Goal: Task Accomplishment & Management: Manage account settings

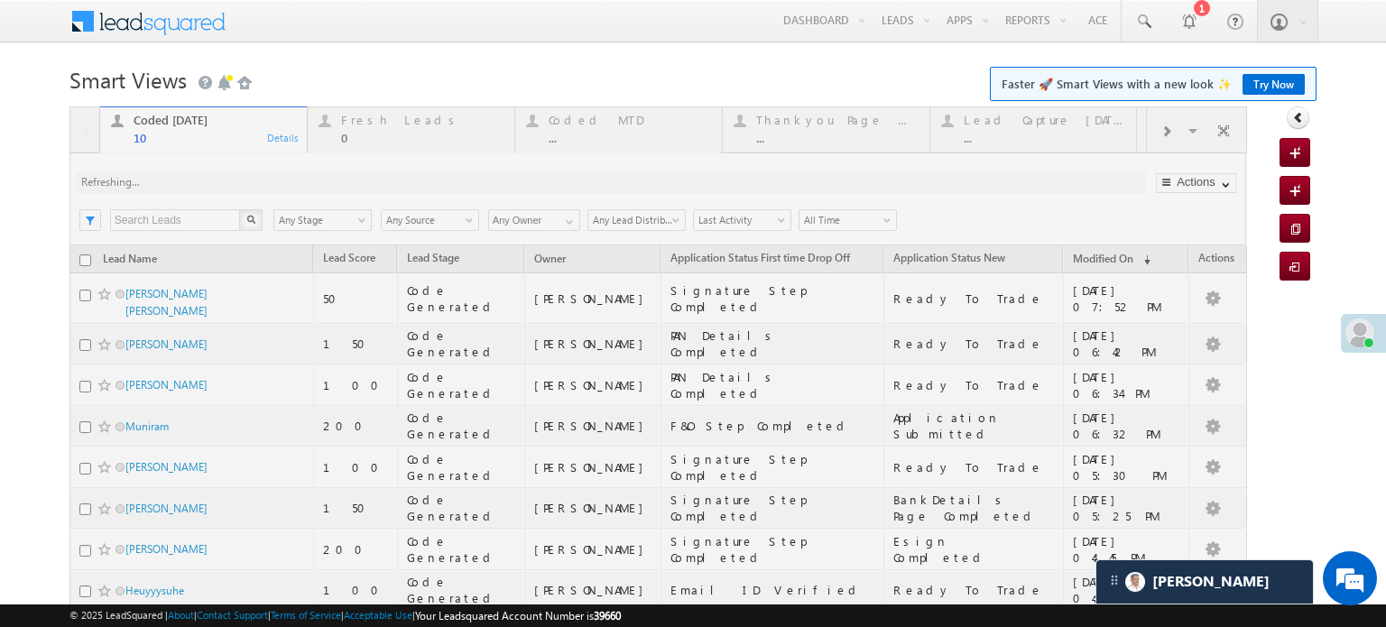
click at [314, 188] on div at bounding box center [658, 449] width 1178 height 687
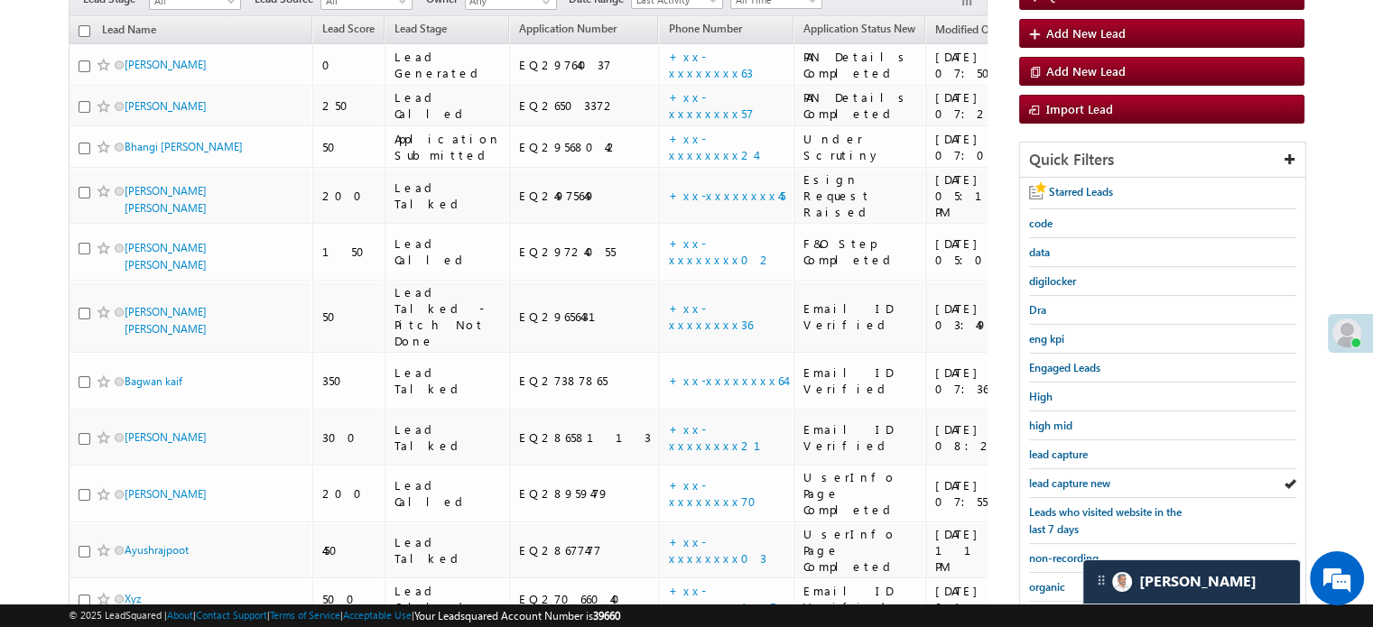
scroll to position [9603, 0]
click at [1060, 477] on span "lead capture new" at bounding box center [1069, 484] width 81 height 14
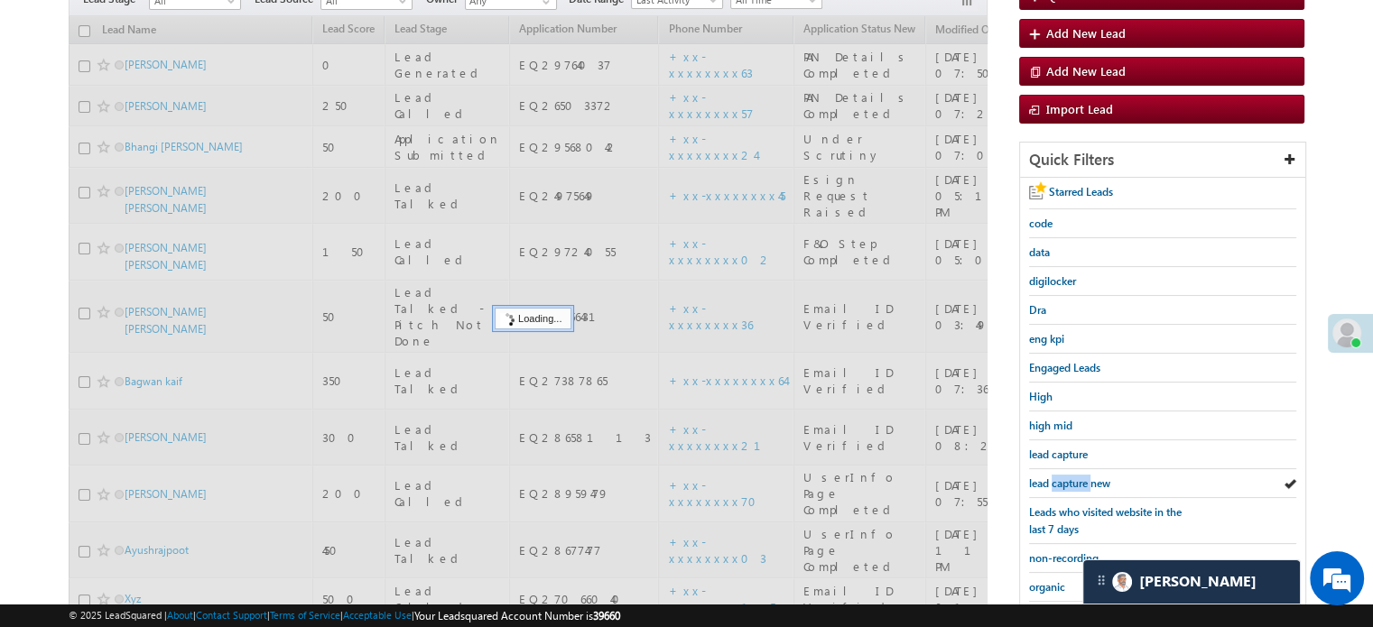
click at [1060, 477] on span "lead capture new" at bounding box center [1069, 484] width 81 height 14
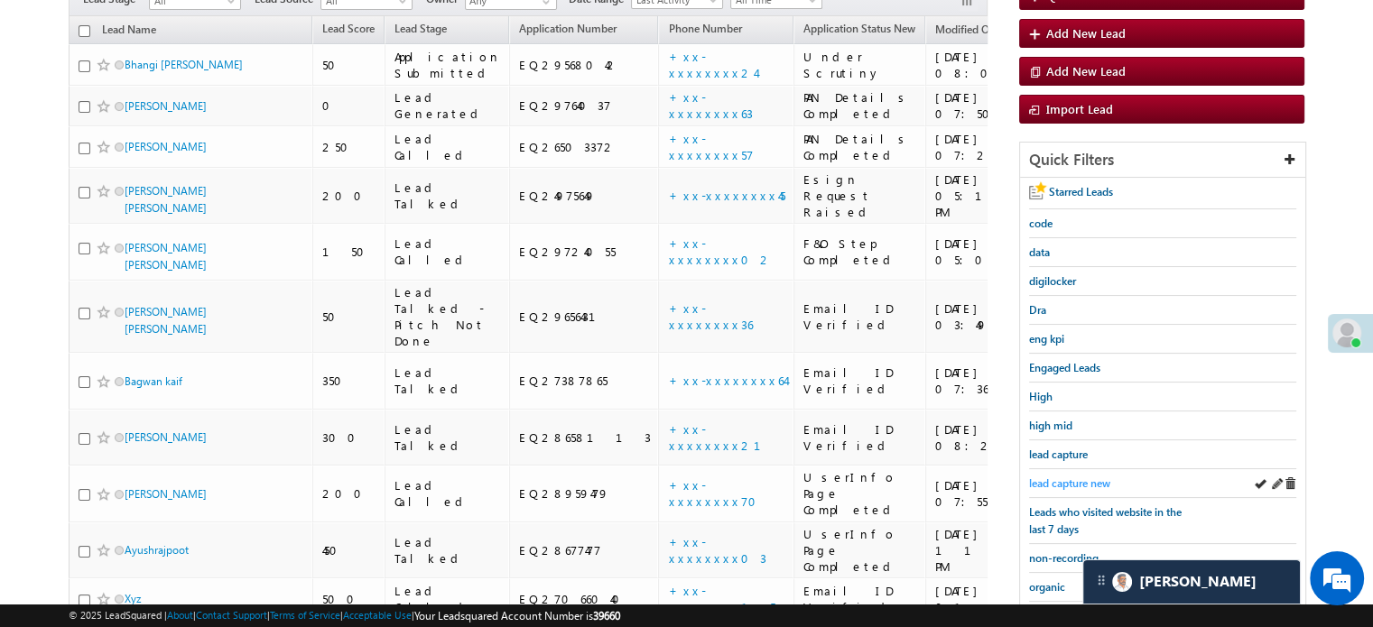
click at [1061, 477] on span "lead capture new" at bounding box center [1069, 484] width 81 height 14
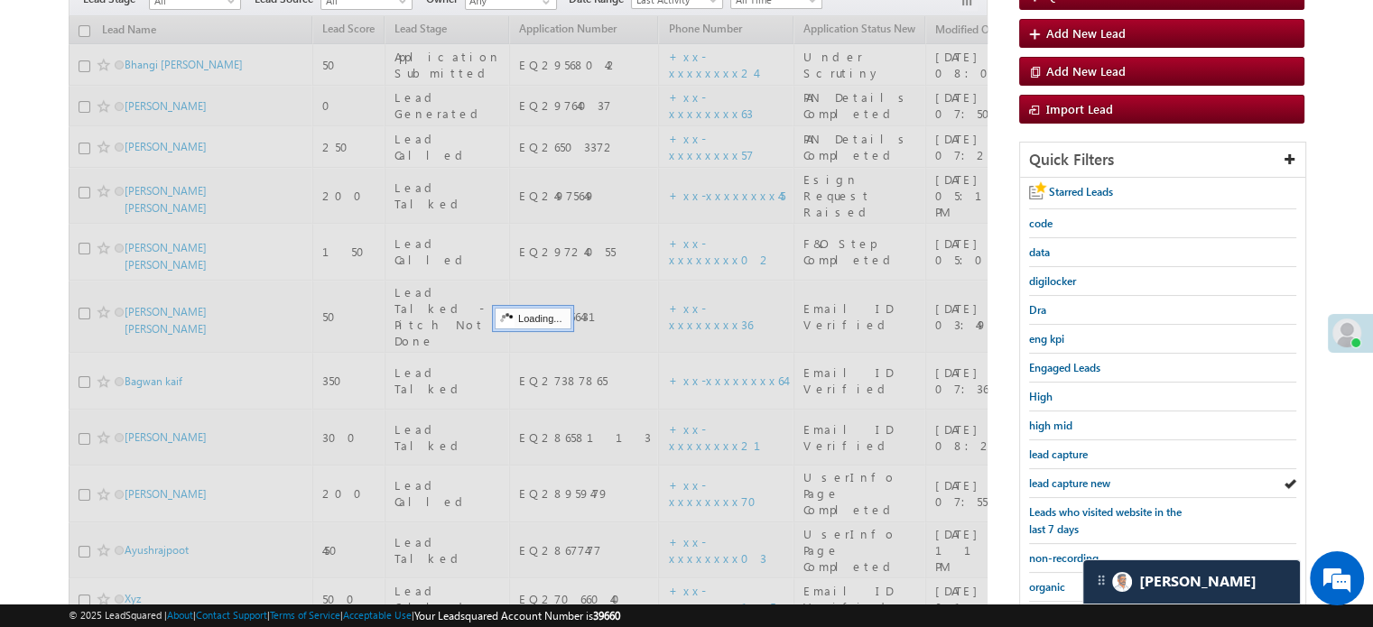
click at [1061, 477] on span "lead capture new" at bounding box center [1069, 484] width 81 height 14
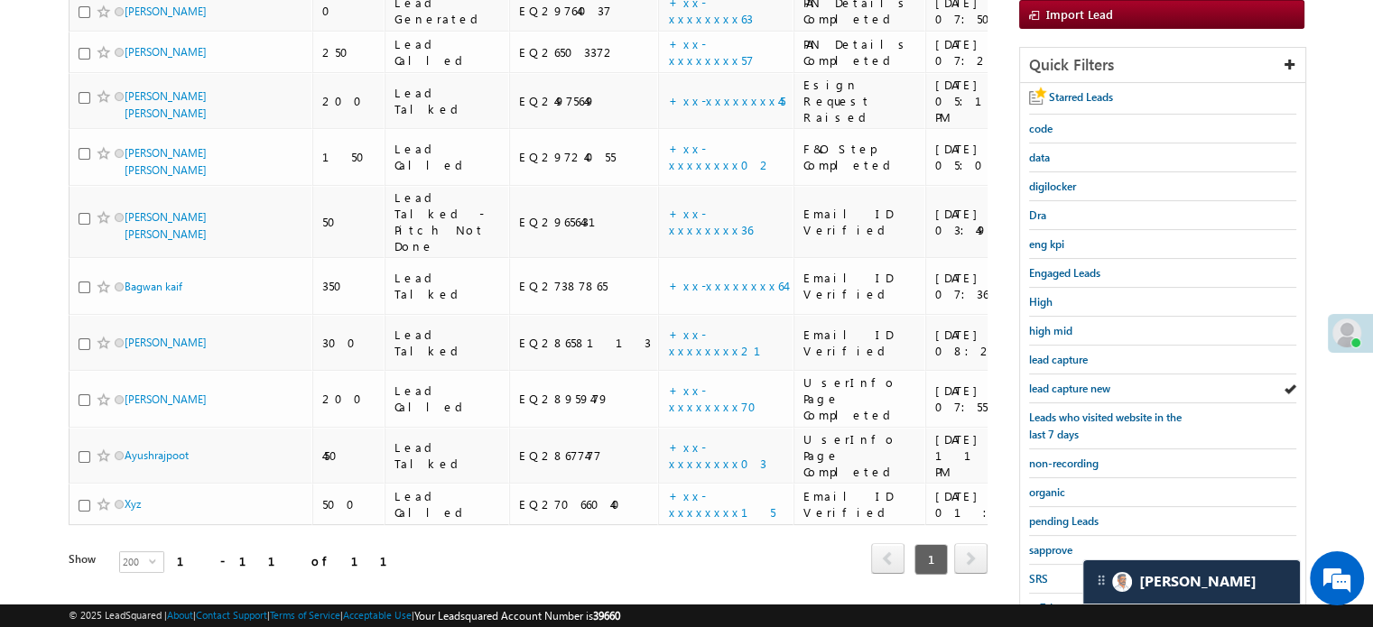
scroll to position [387, 0]
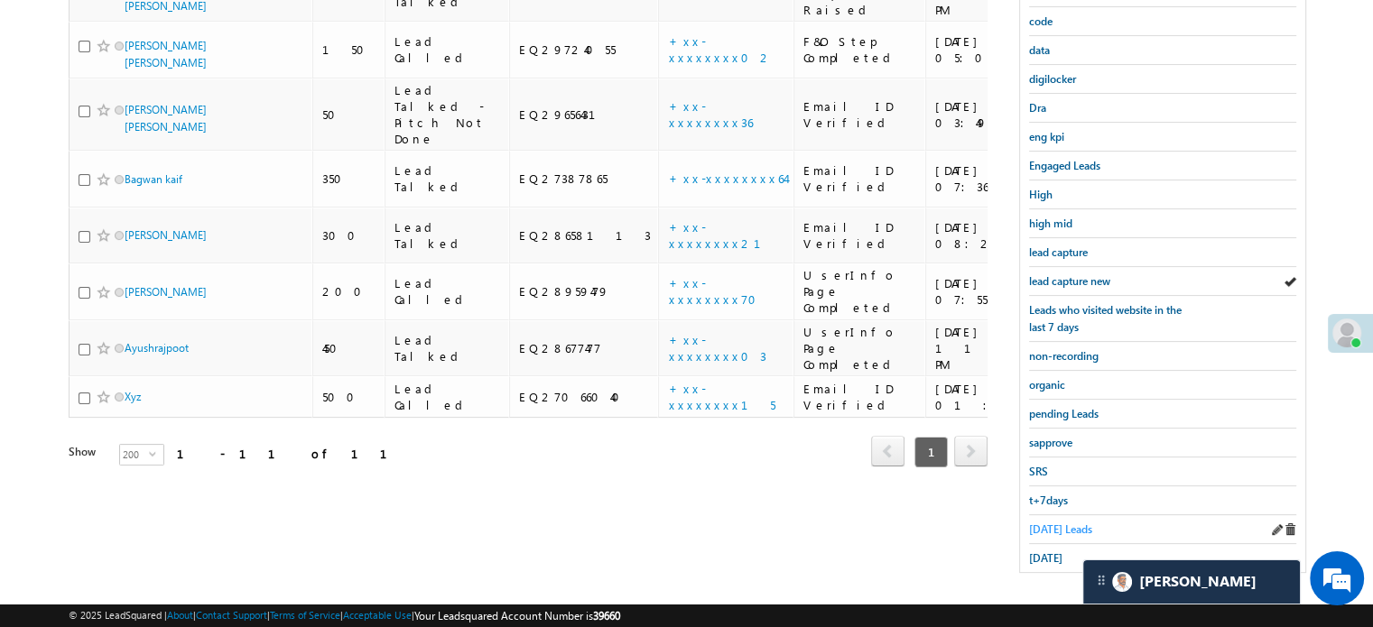
click at [1041, 526] on span "Today's Leads" at bounding box center [1060, 530] width 63 height 14
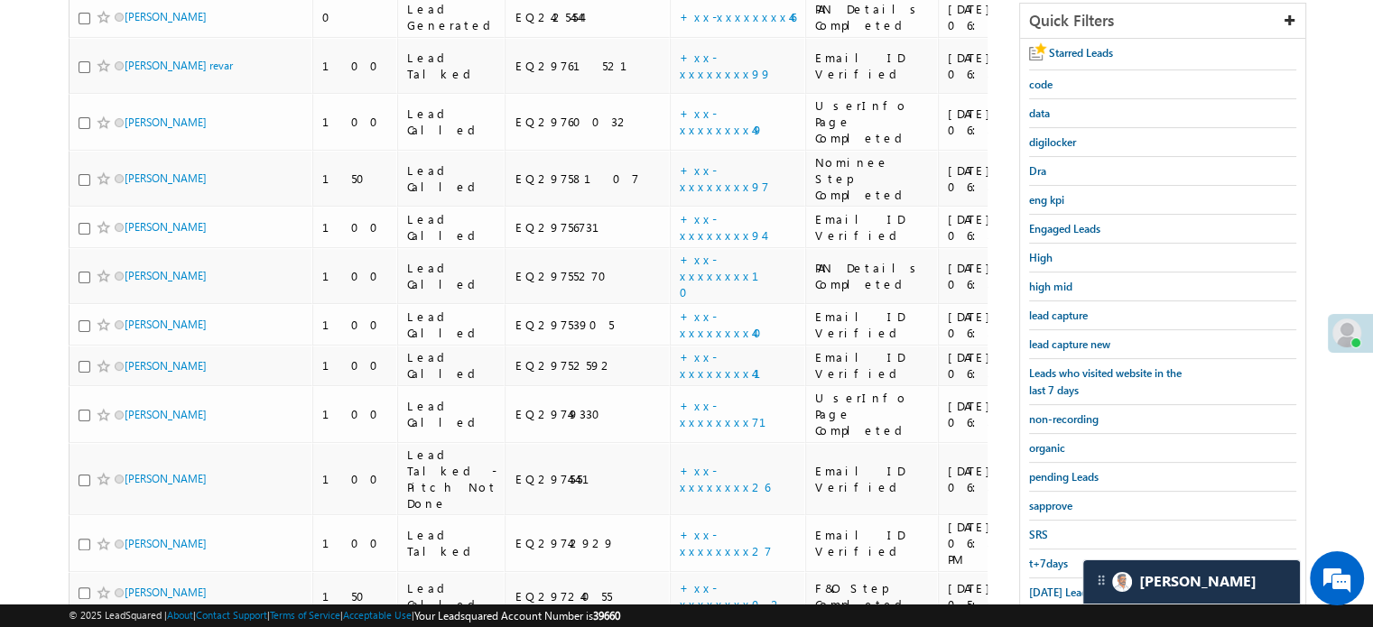
scroll to position [99, 0]
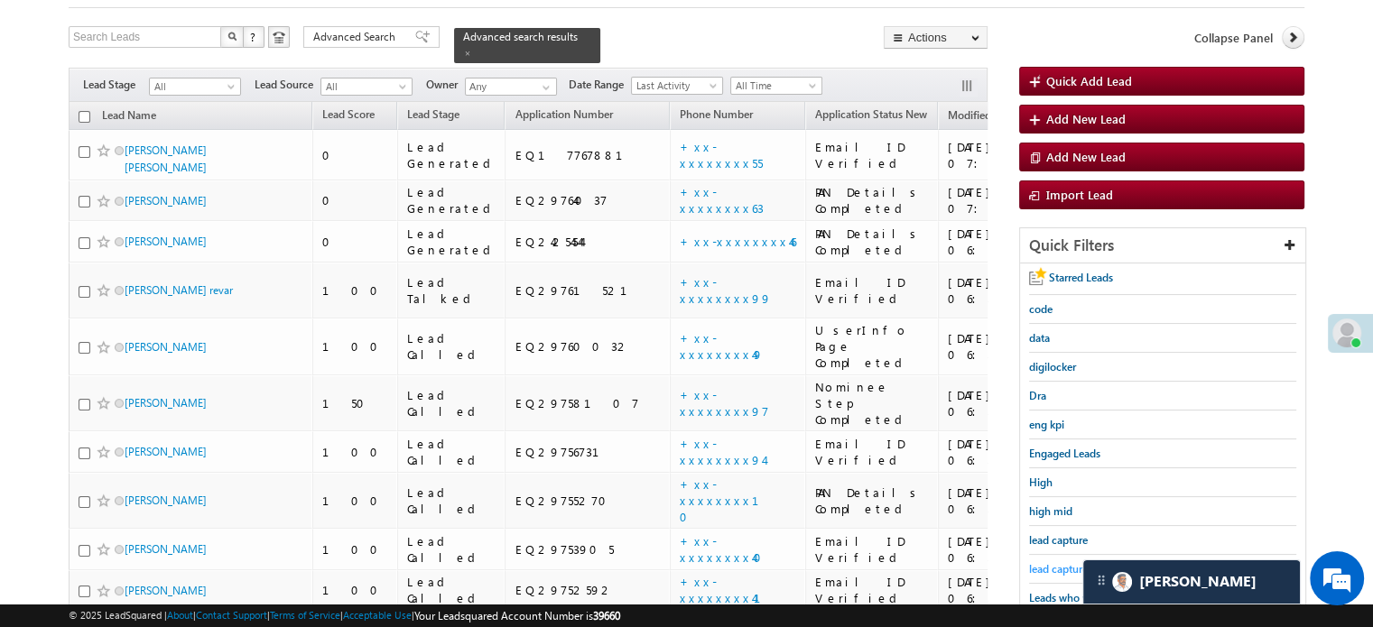
click at [1059, 570] on span "lead capture new" at bounding box center [1069, 569] width 81 height 14
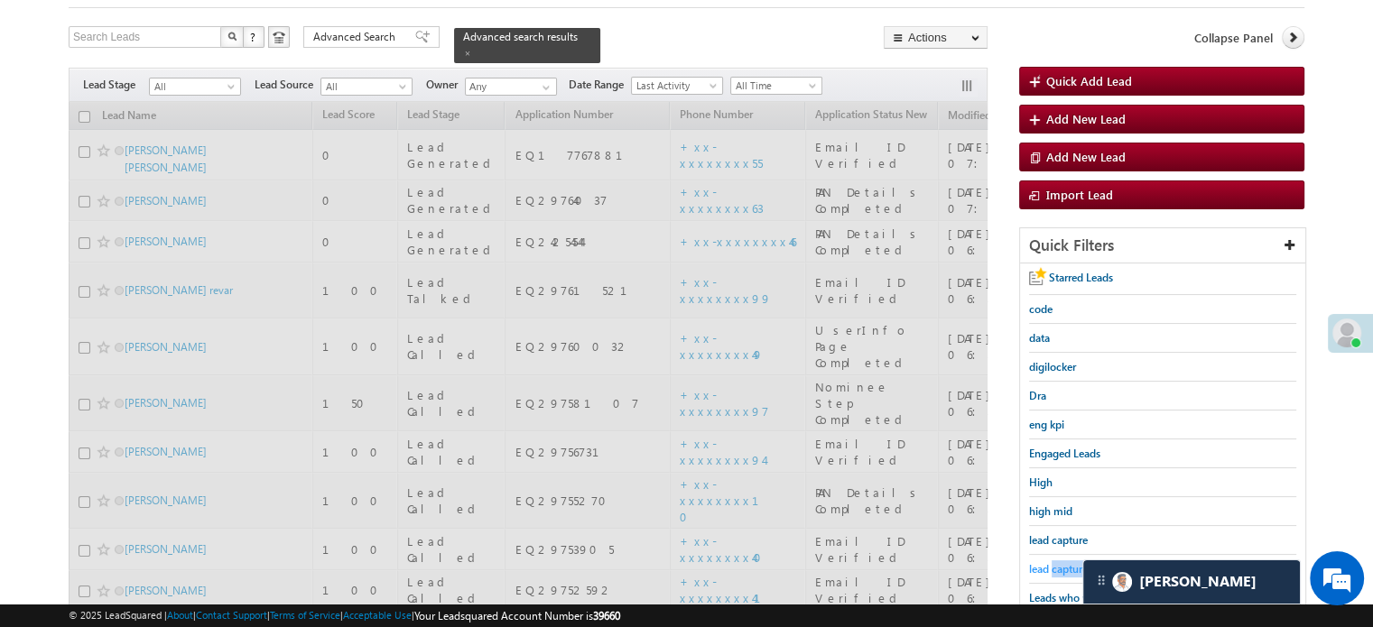
click at [1058, 570] on span "lead capture new" at bounding box center [1069, 569] width 81 height 14
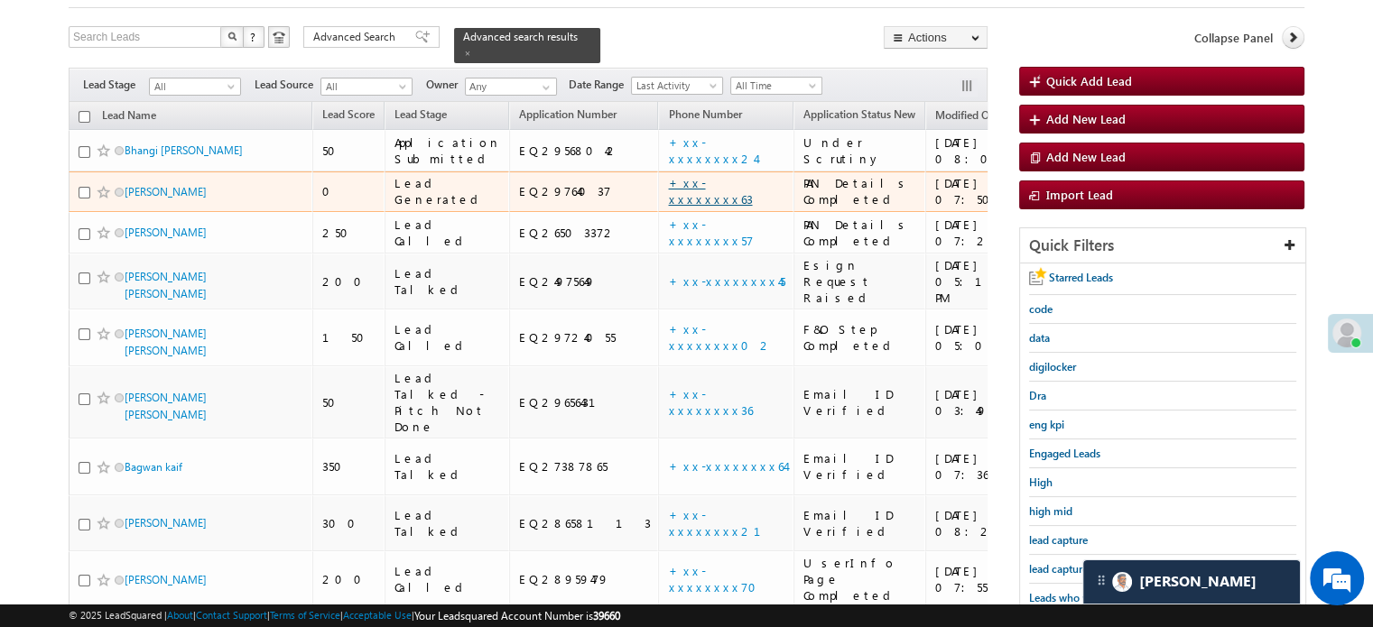
click at [668, 183] on link "+xx-xxxxxxxx63" at bounding box center [710, 191] width 84 height 32
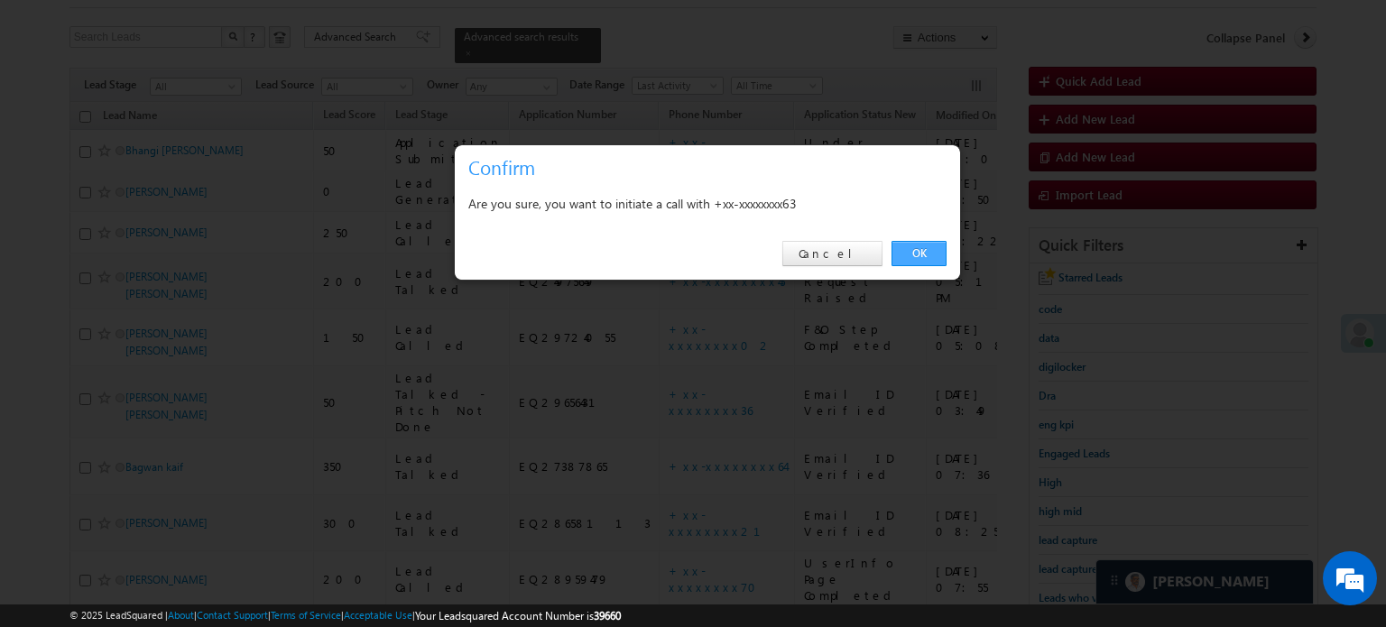
click at [931, 246] on link "OK" at bounding box center [919, 253] width 55 height 25
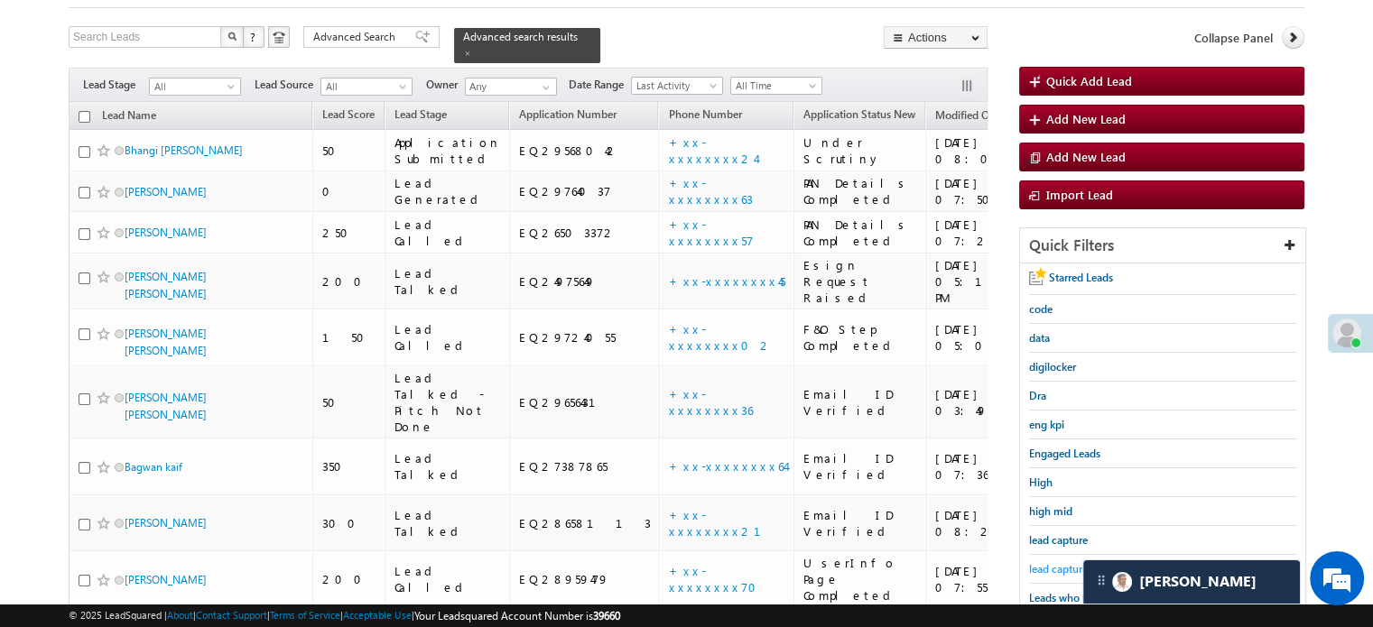
click at [1043, 560] on link "lead capture new" at bounding box center [1069, 568] width 81 height 17
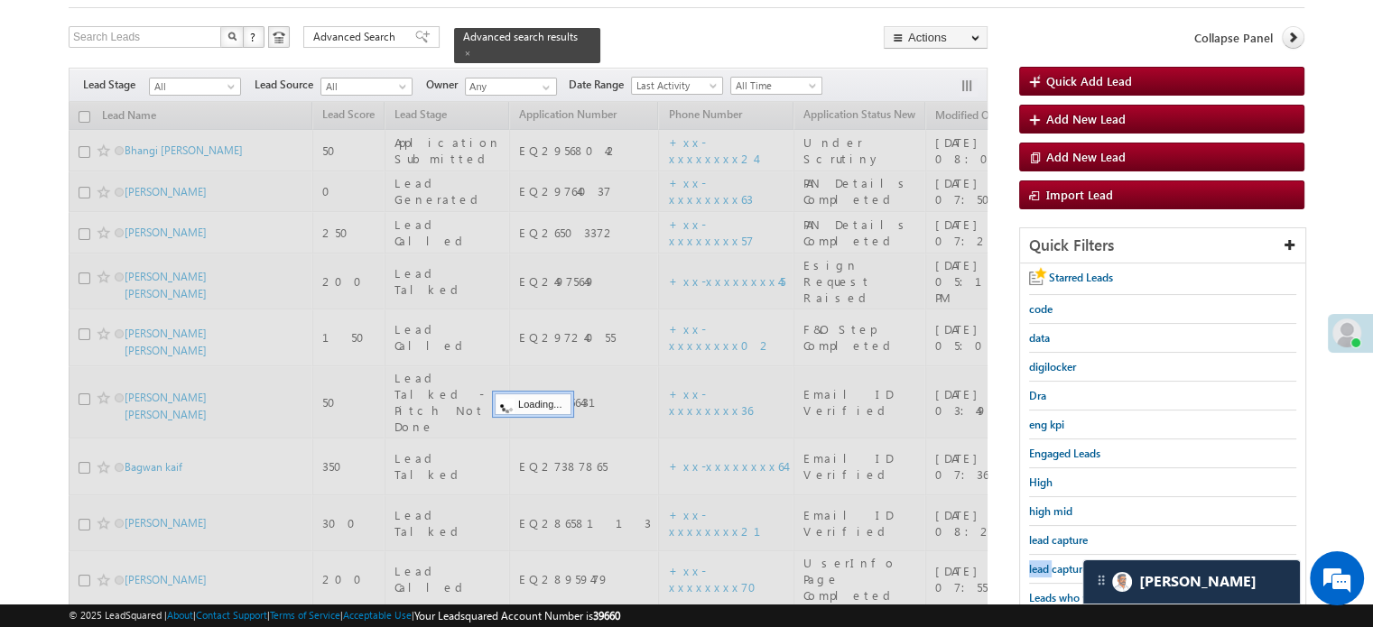
click at [1043, 560] on link "lead capture new" at bounding box center [1069, 568] width 81 height 17
click at [1043, 518] on span "high mid" at bounding box center [1050, 512] width 43 height 14
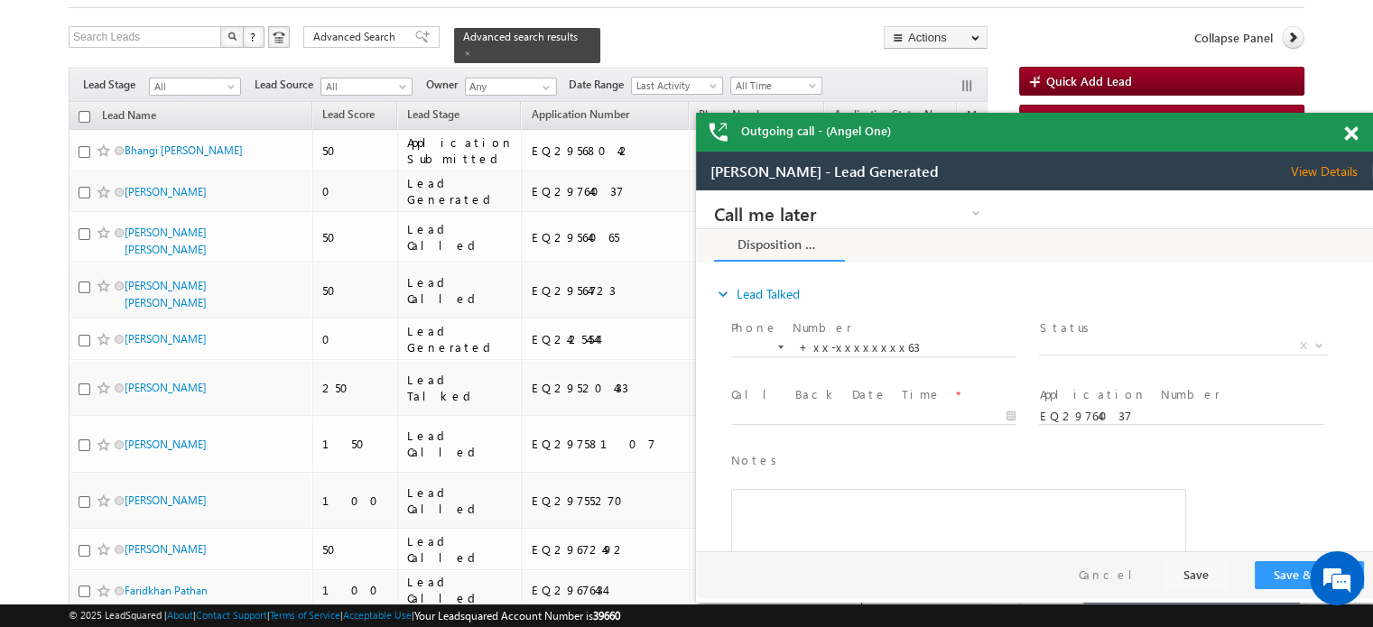
scroll to position [0, 0]
click at [1354, 136] on span at bounding box center [1351, 133] width 14 height 15
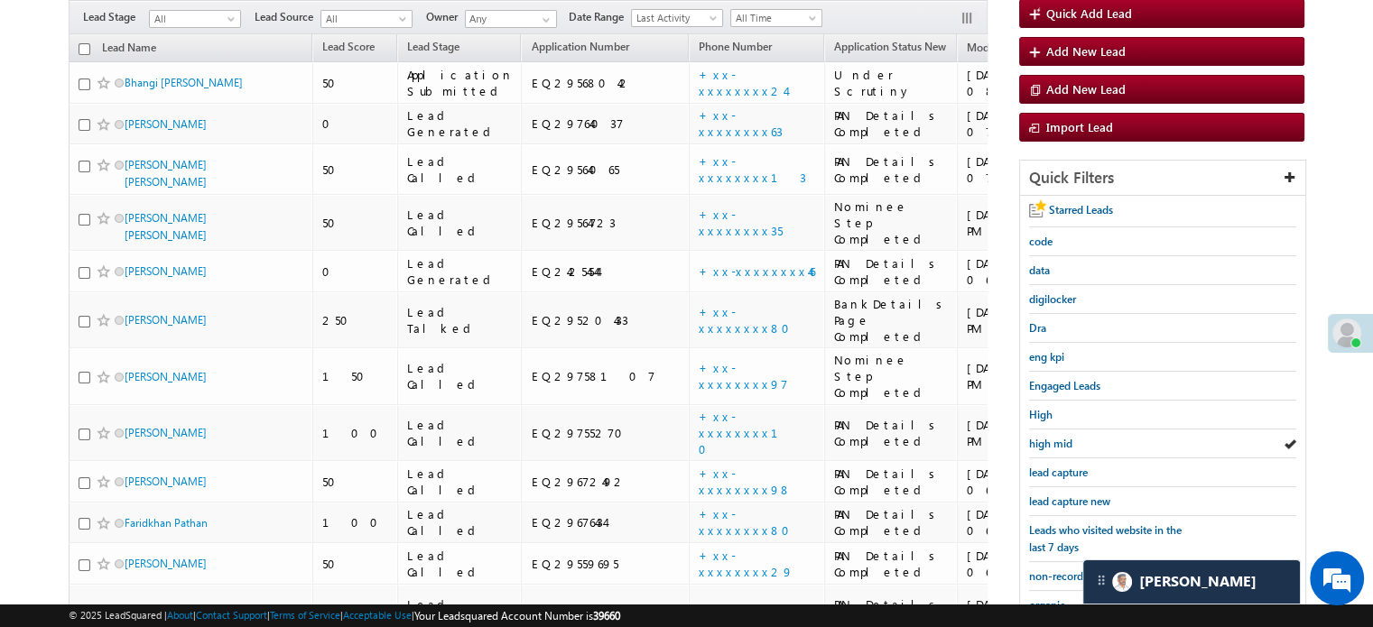
scroll to position [551, 0]
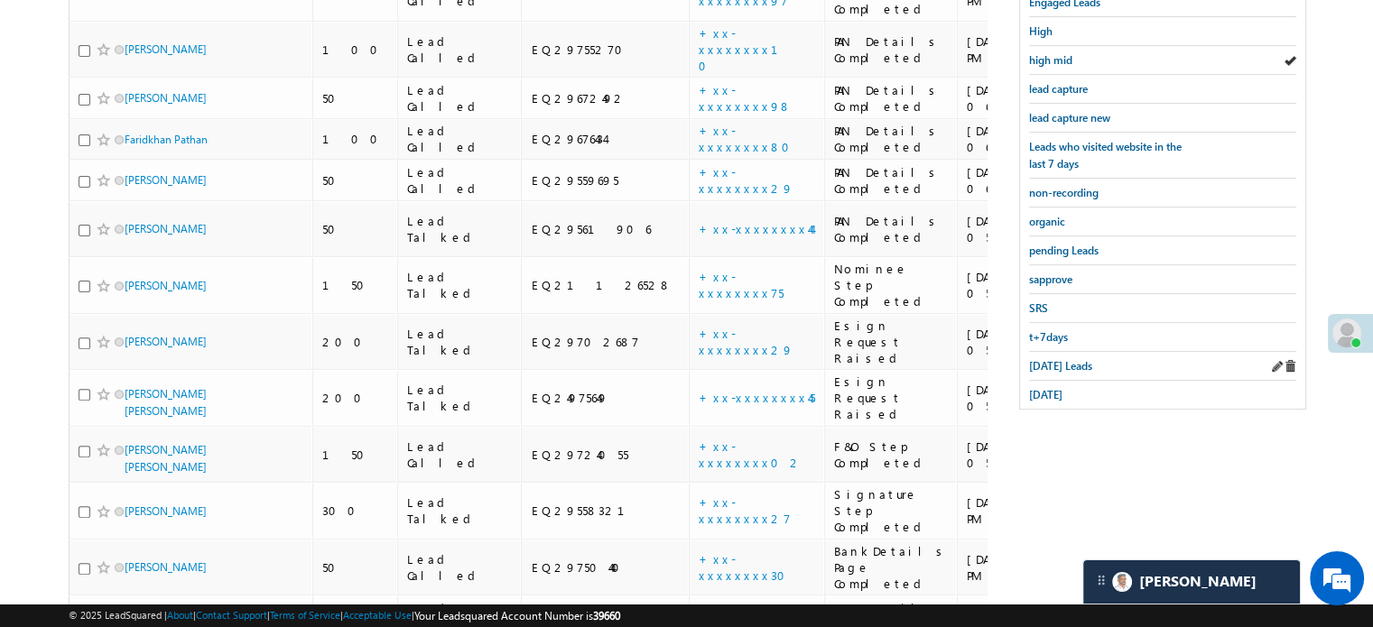
click at [1042, 368] on div "Today's Leads" at bounding box center [1162, 366] width 267 height 29
click at [1040, 364] on span "Today's Leads" at bounding box center [1060, 366] width 63 height 14
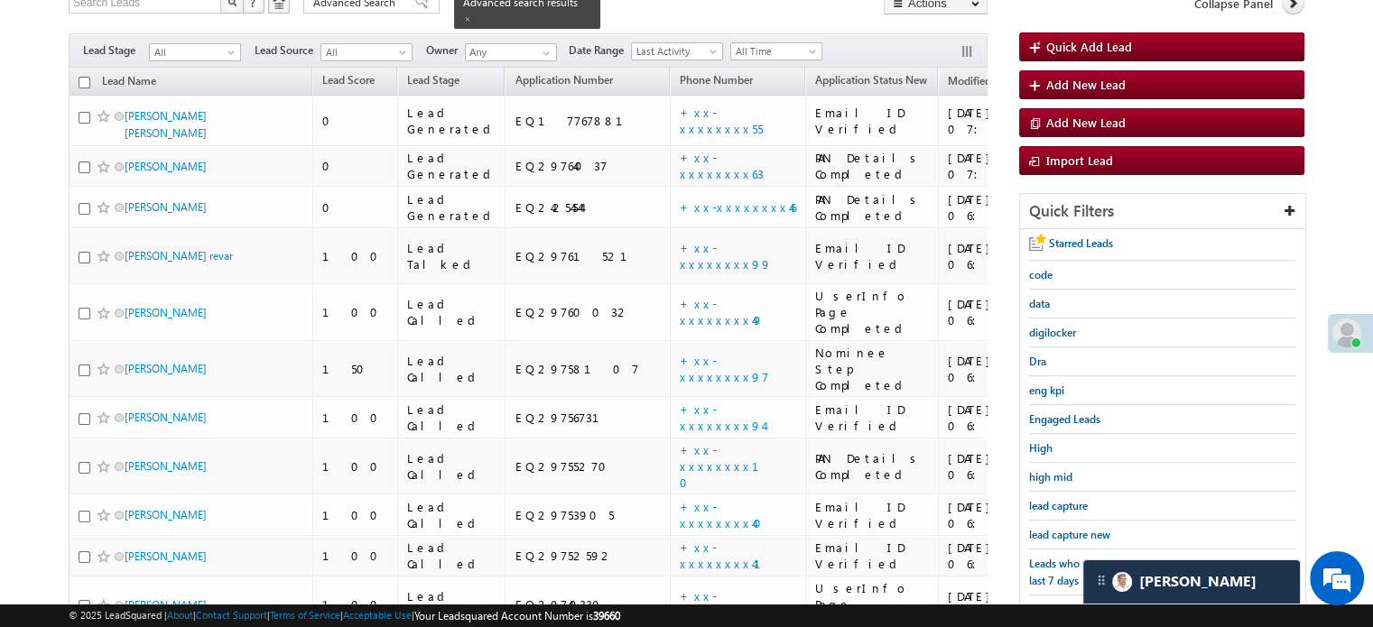
scroll to position [99, 0]
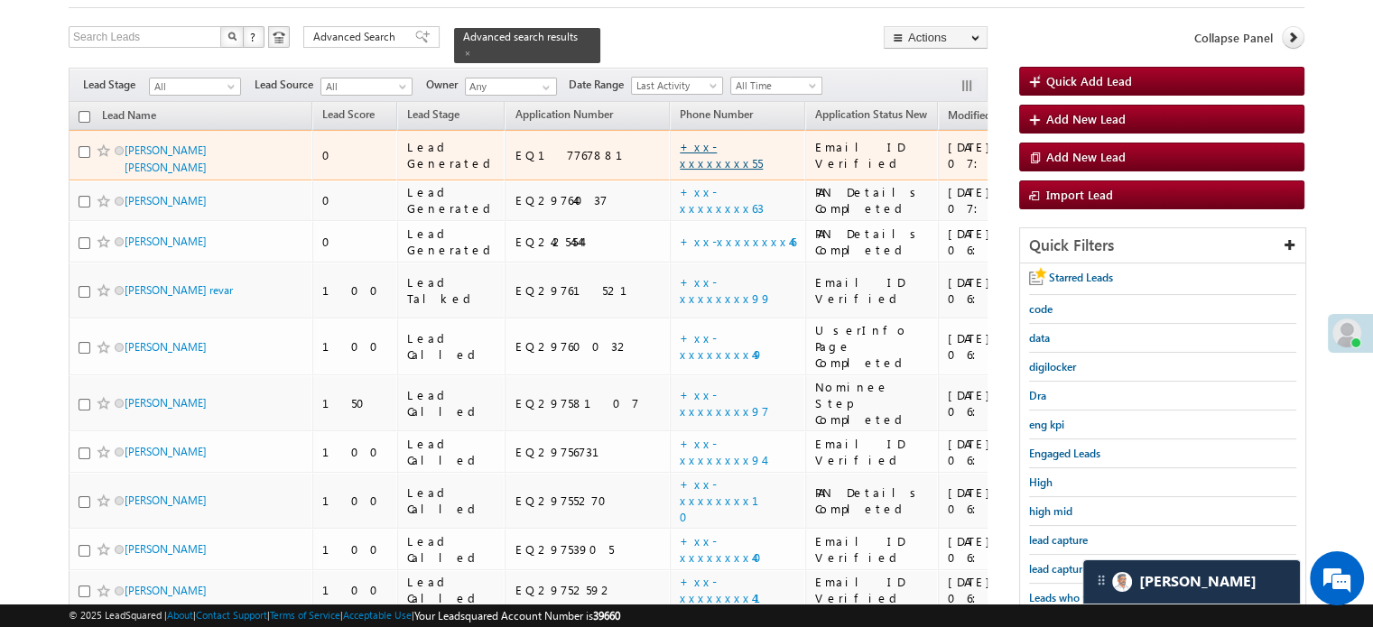
click at [680, 139] on link "+xx-xxxxxxxx55" at bounding box center [721, 155] width 83 height 32
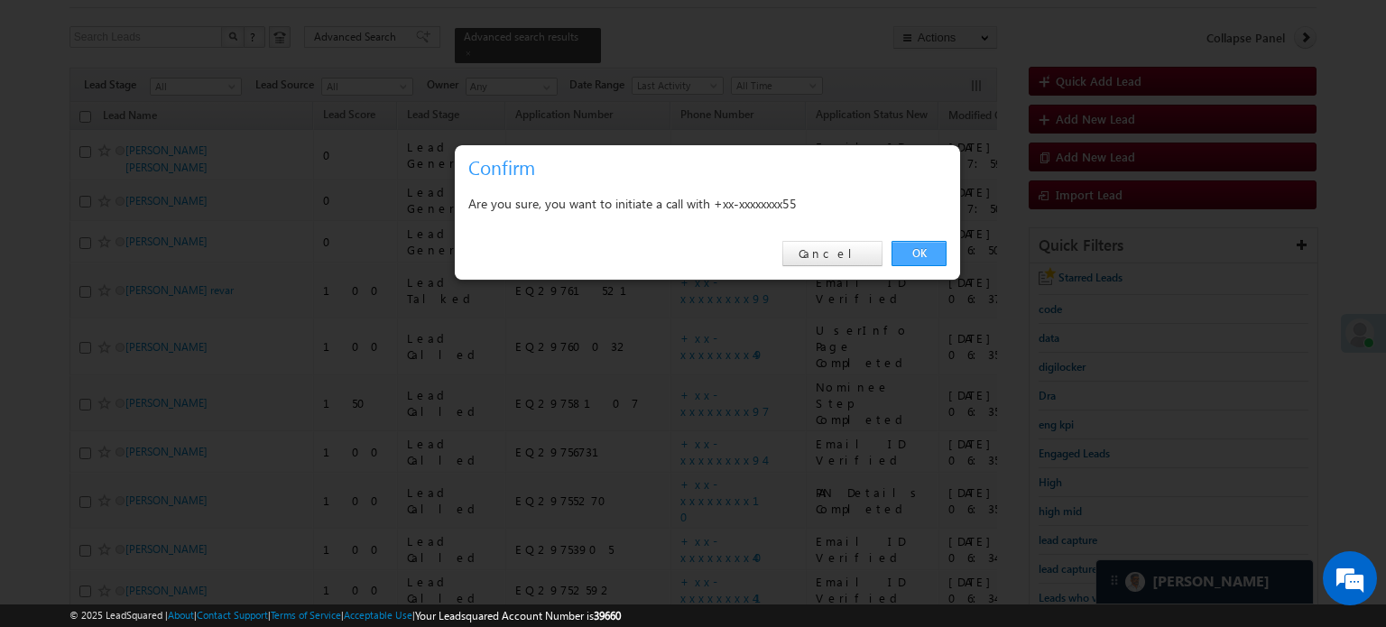
click at [908, 245] on link "OK" at bounding box center [919, 253] width 55 height 25
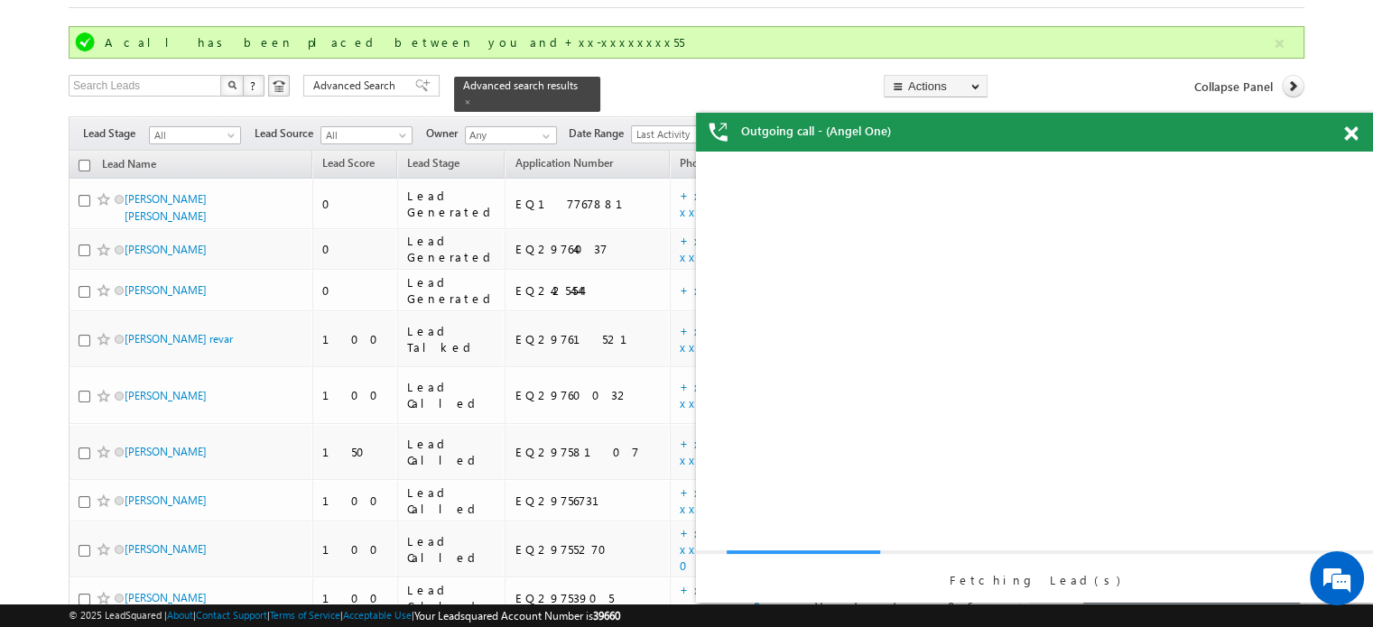
scroll to position [0, 0]
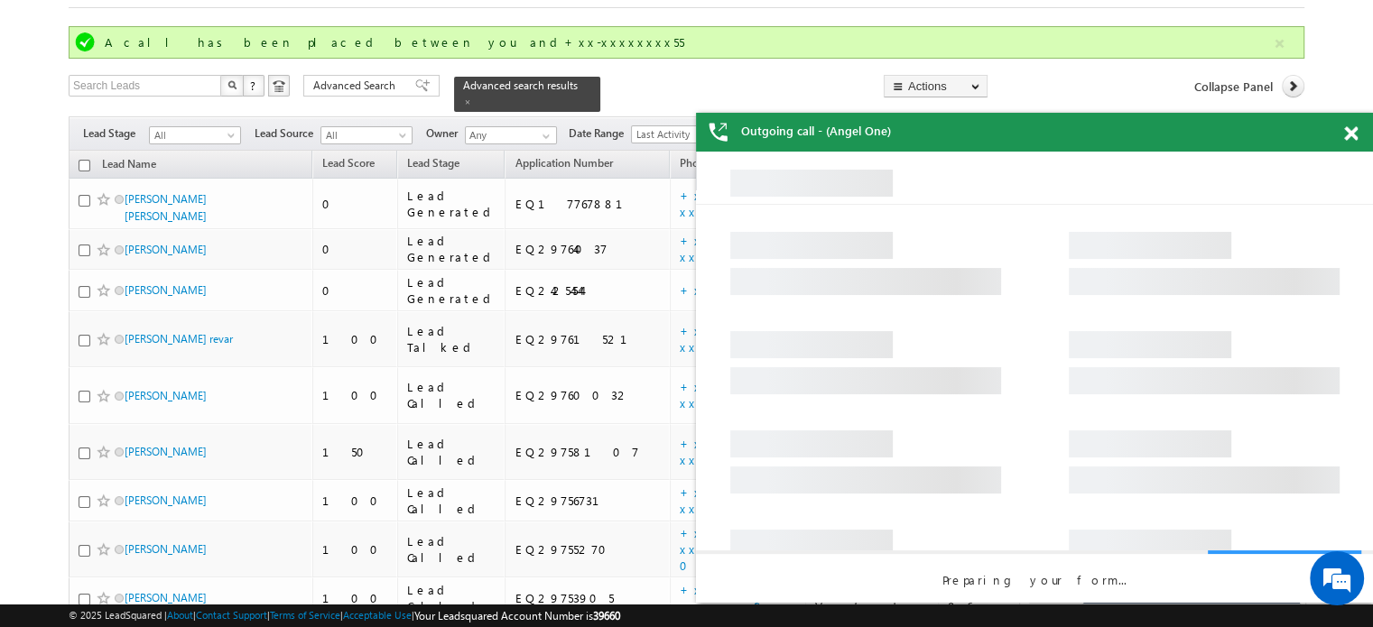
click at [1347, 134] on span at bounding box center [1351, 133] width 14 height 15
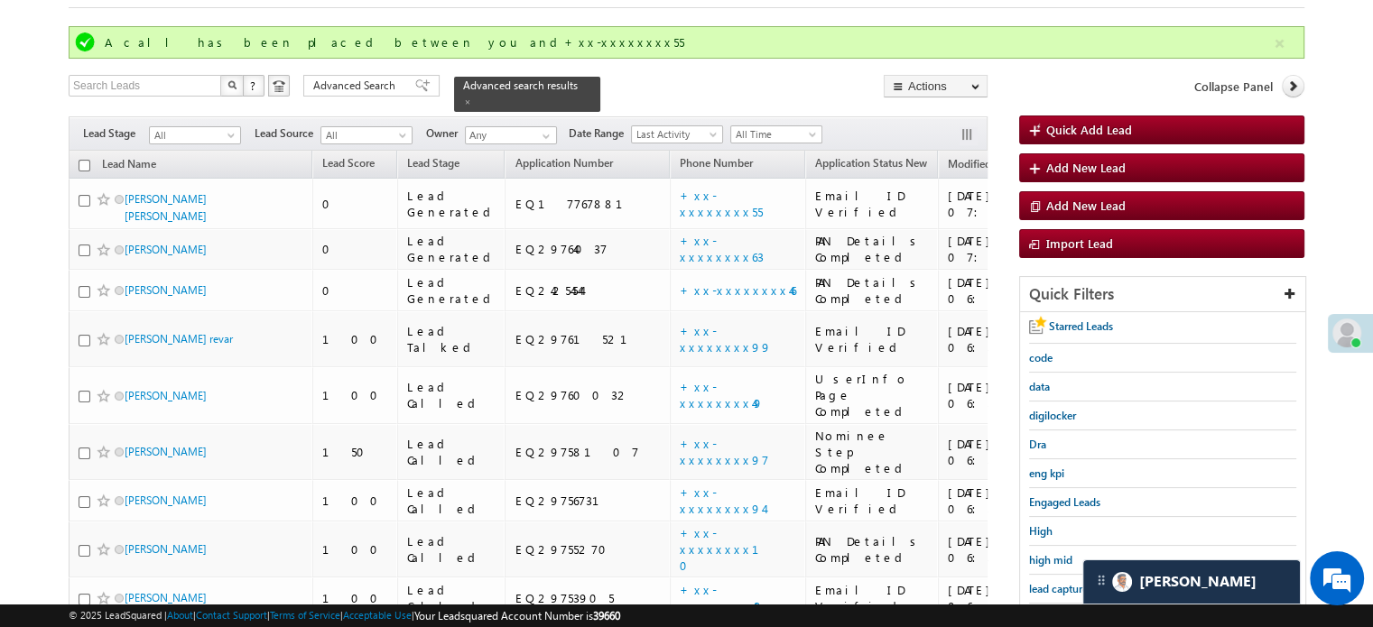
scroll to position [460, 0]
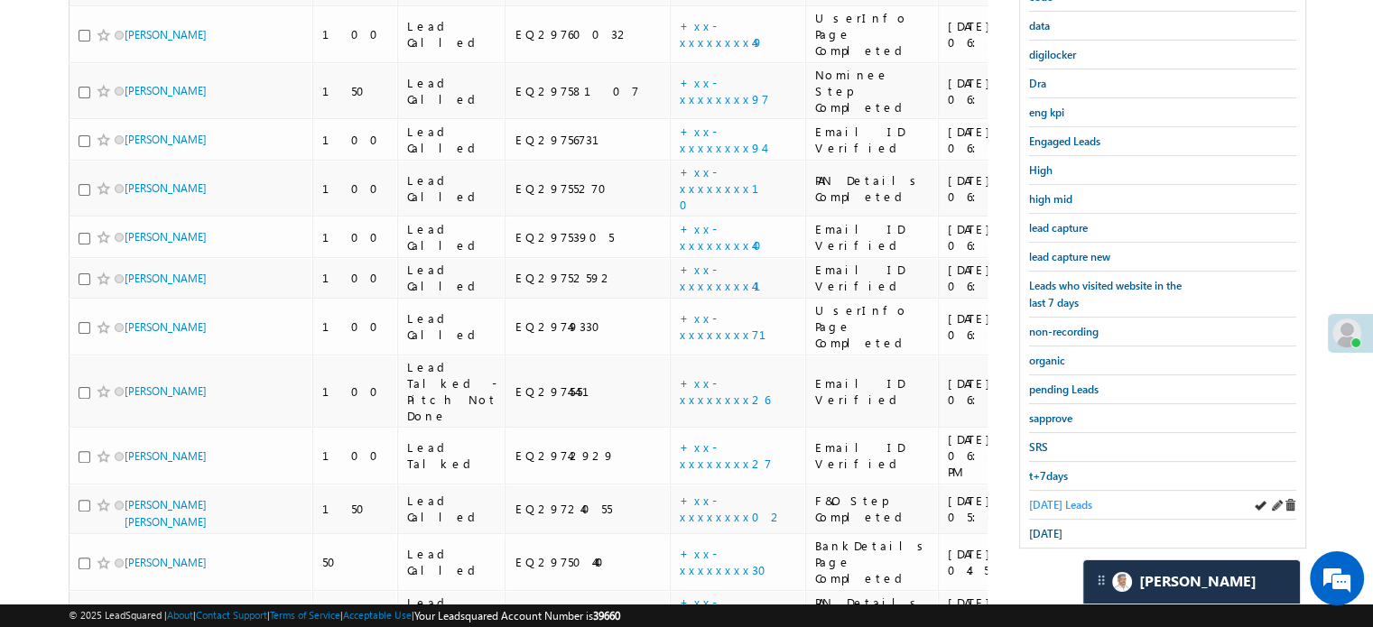
click at [1043, 504] on span "Today's Leads" at bounding box center [1060, 505] width 63 height 14
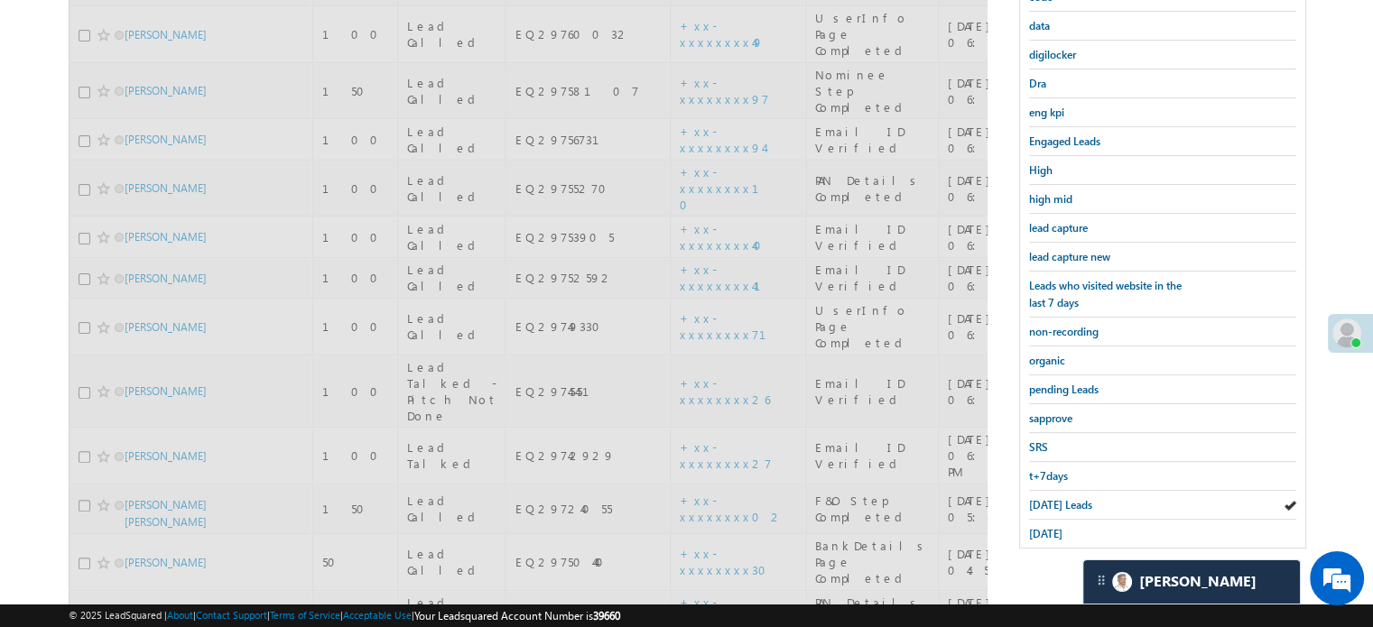
click at [1043, 504] on span "Today's Leads" at bounding box center [1060, 505] width 63 height 14
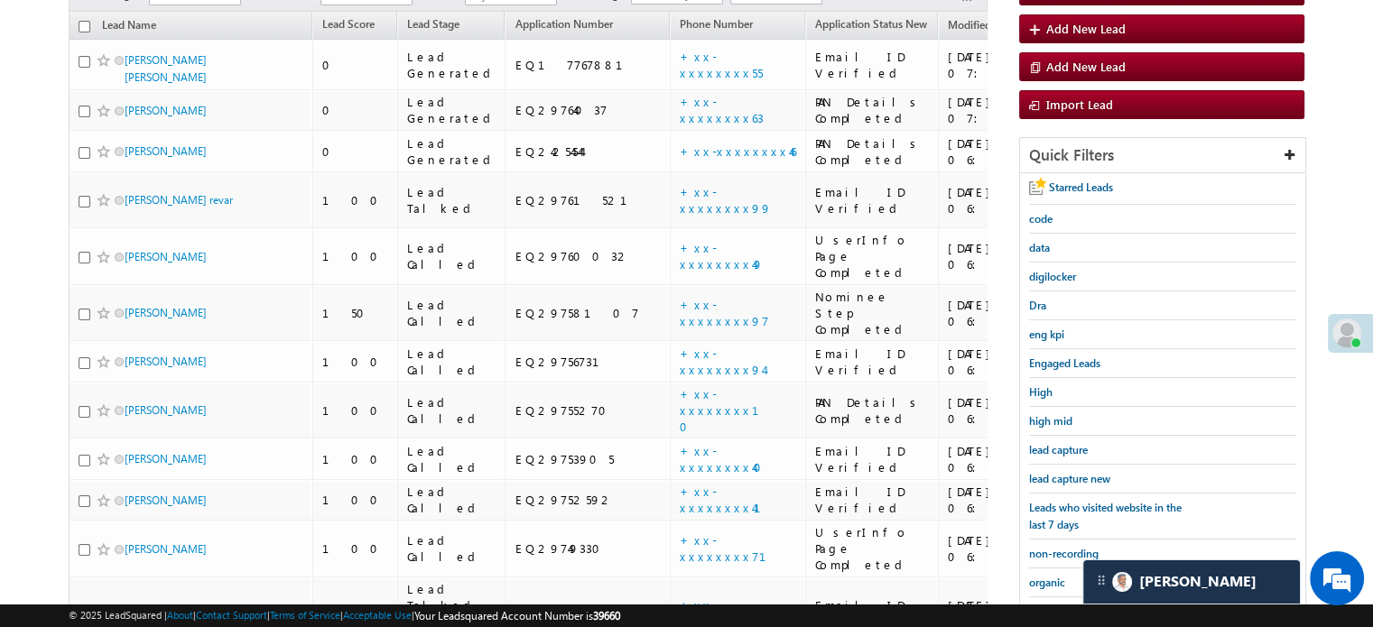
scroll to position [141, 0]
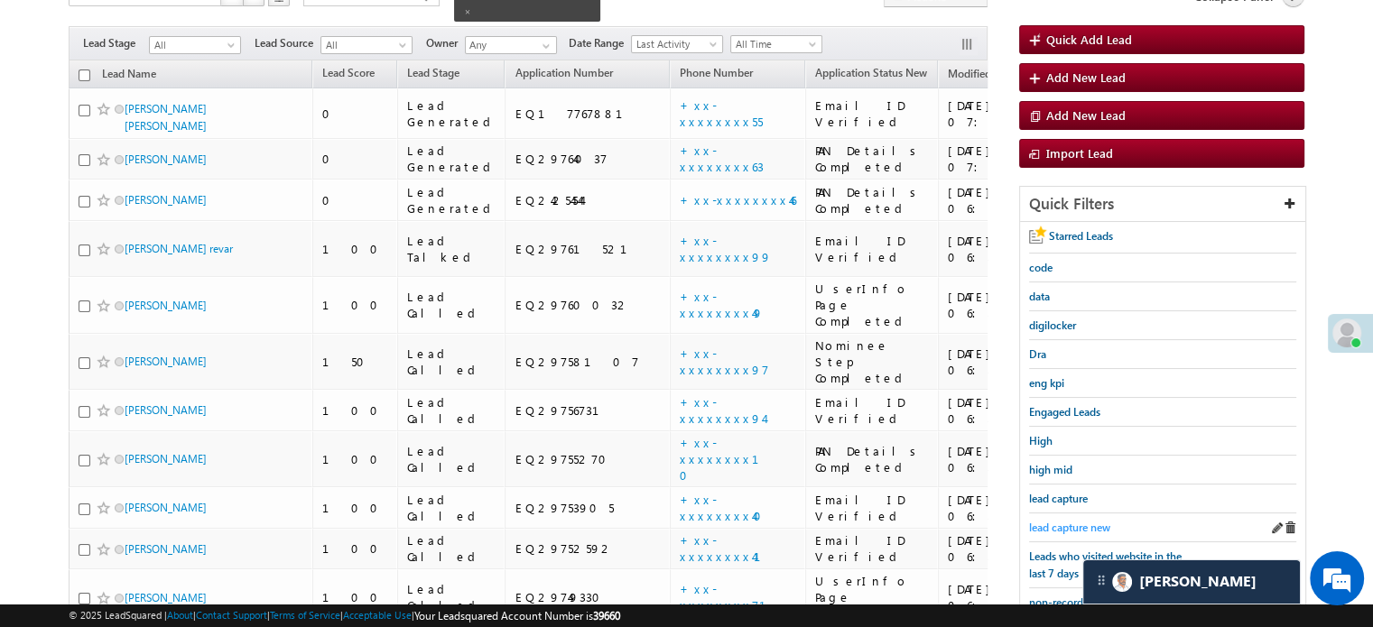
click at [1071, 522] on span "lead capture new" at bounding box center [1069, 528] width 81 height 14
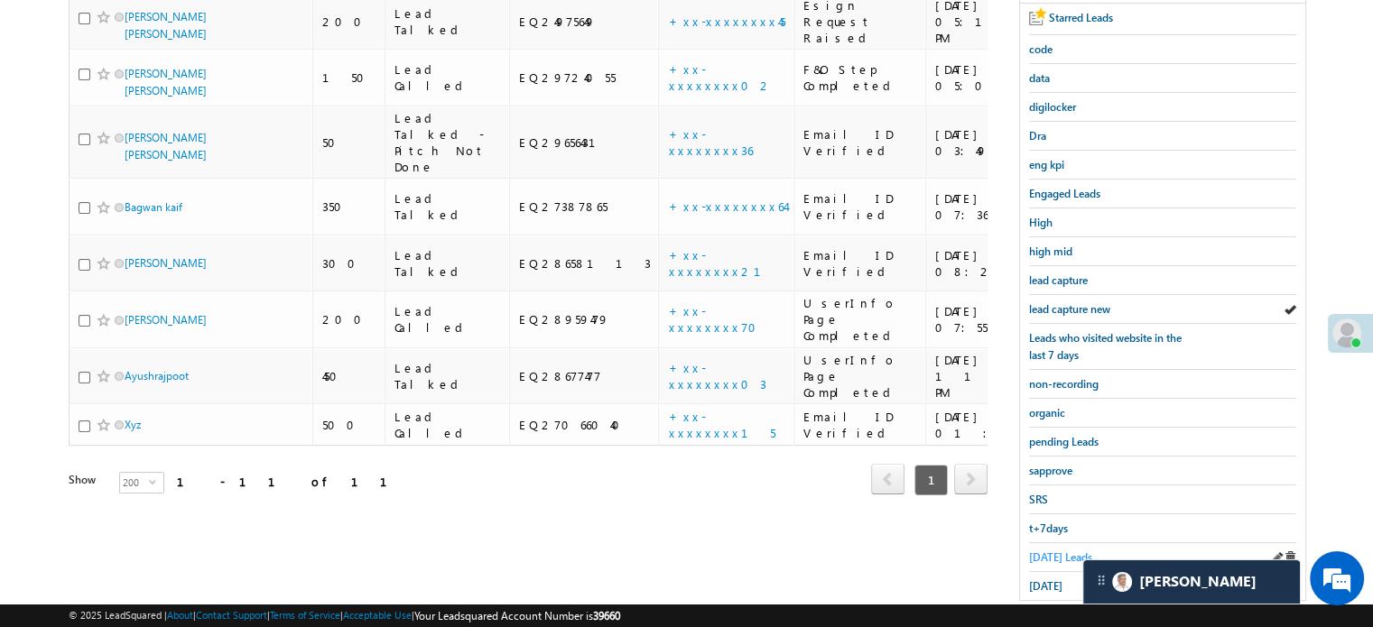
scroll to position [361, 0]
click at [1050, 549] on span "Today's Leads" at bounding box center [1060, 556] width 63 height 14
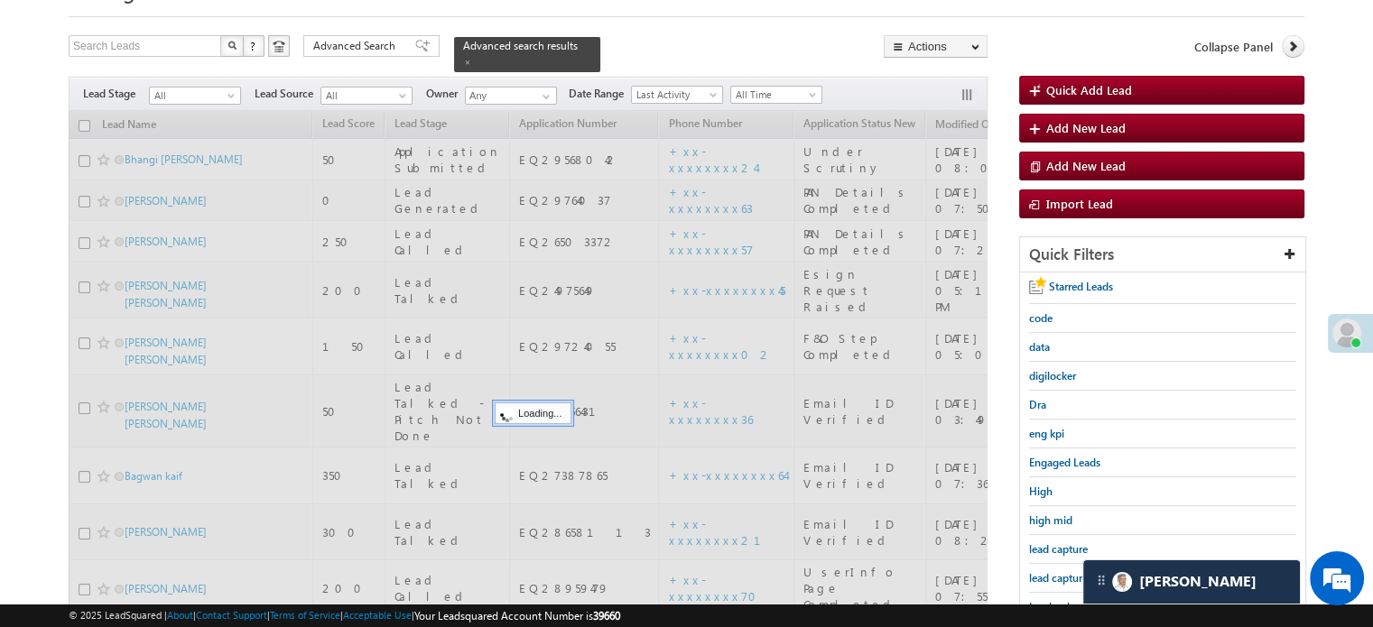
scroll to position [90, 0]
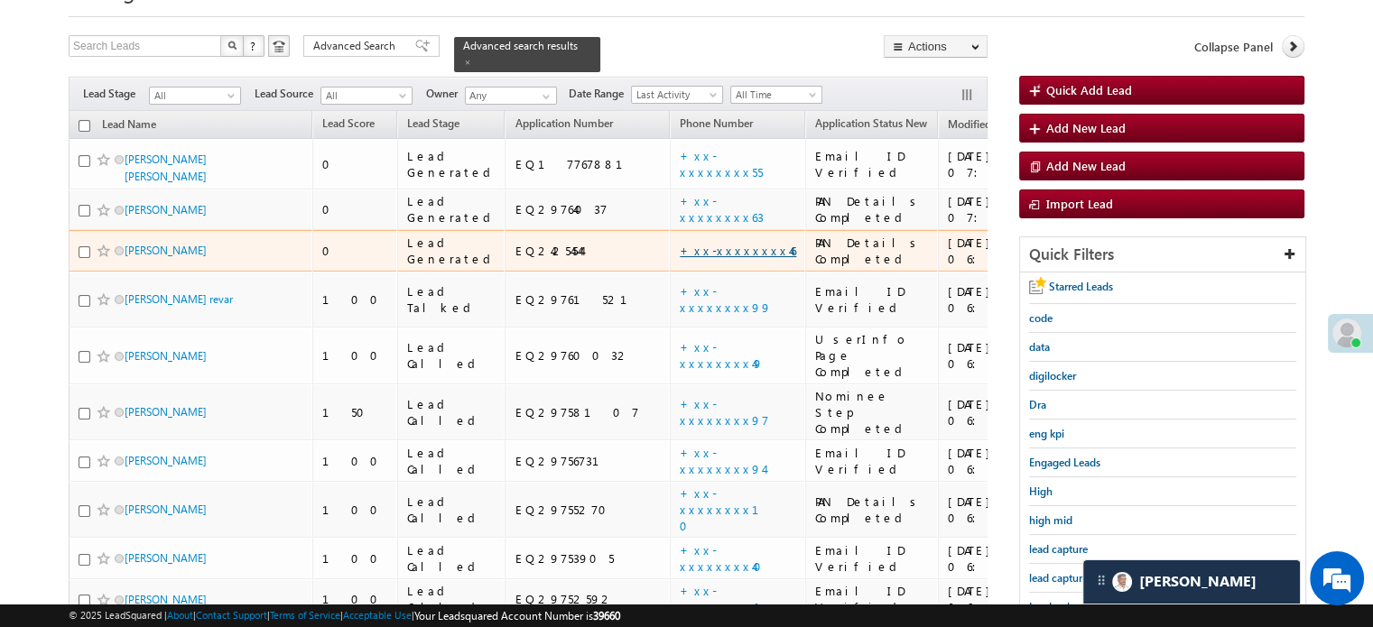
click at [680, 243] on link "+xx-xxxxxxxx46" at bounding box center [738, 250] width 116 height 15
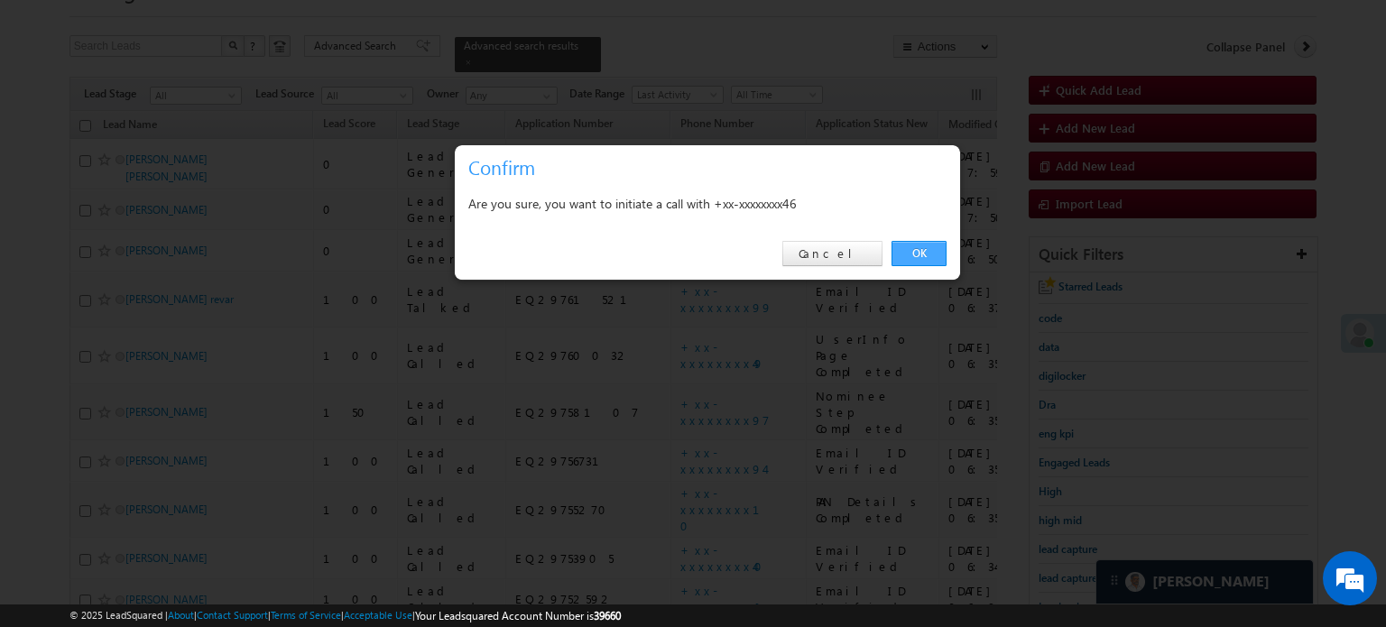
click at [911, 259] on link "OK" at bounding box center [919, 253] width 55 height 25
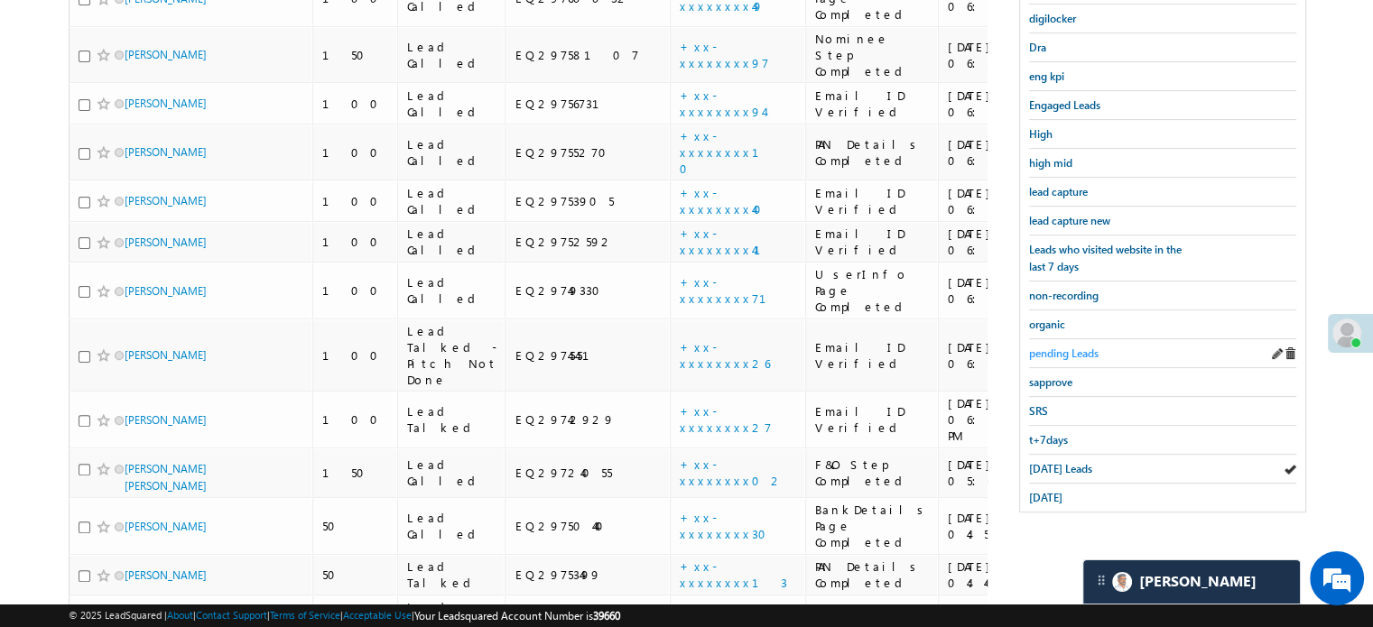
scroll to position [451, 0]
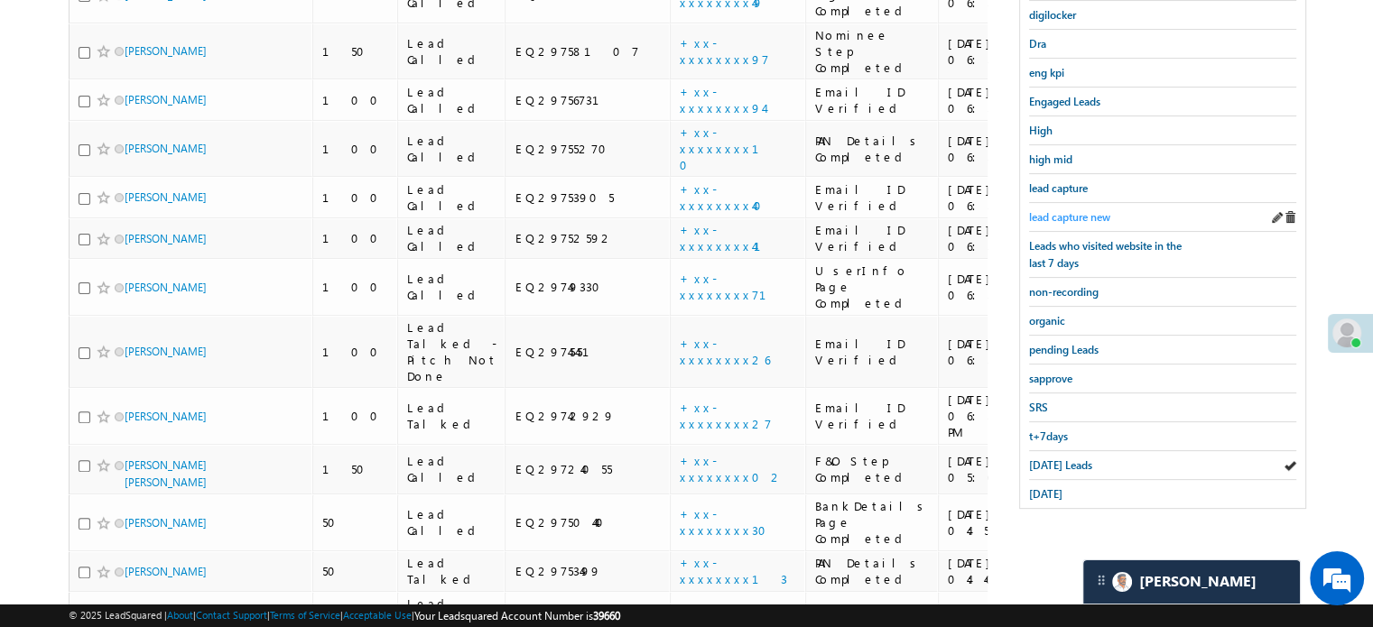
click at [1048, 218] on span "lead capture new" at bounding box center [1069, 217] width 81 height 14
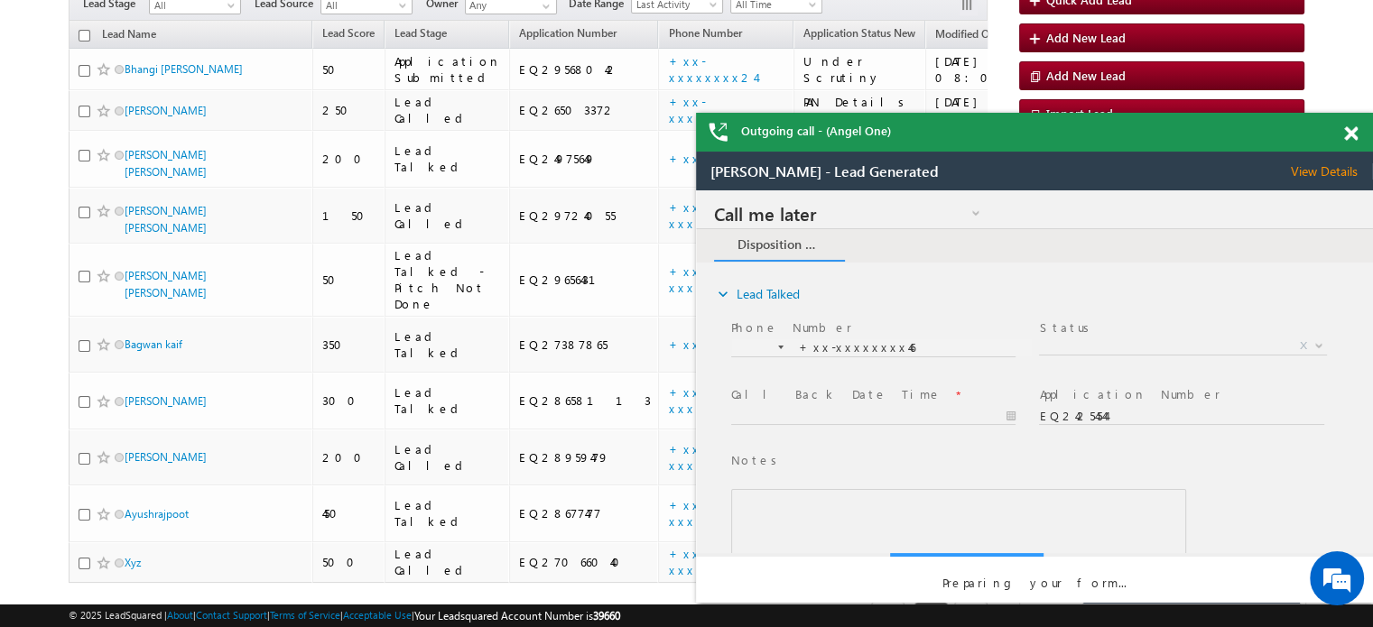
scroll to position [0, 0]
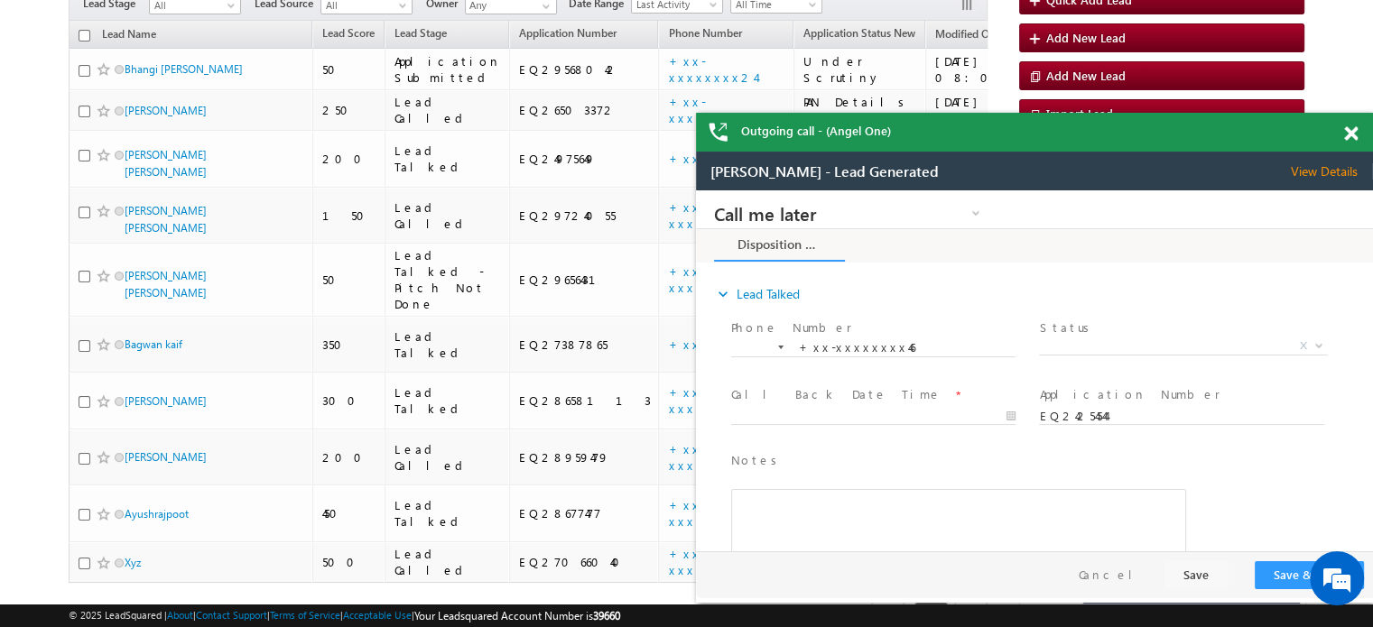
click at [1353, 134] on span at bounding box center [1351, 133] width 14 height 15
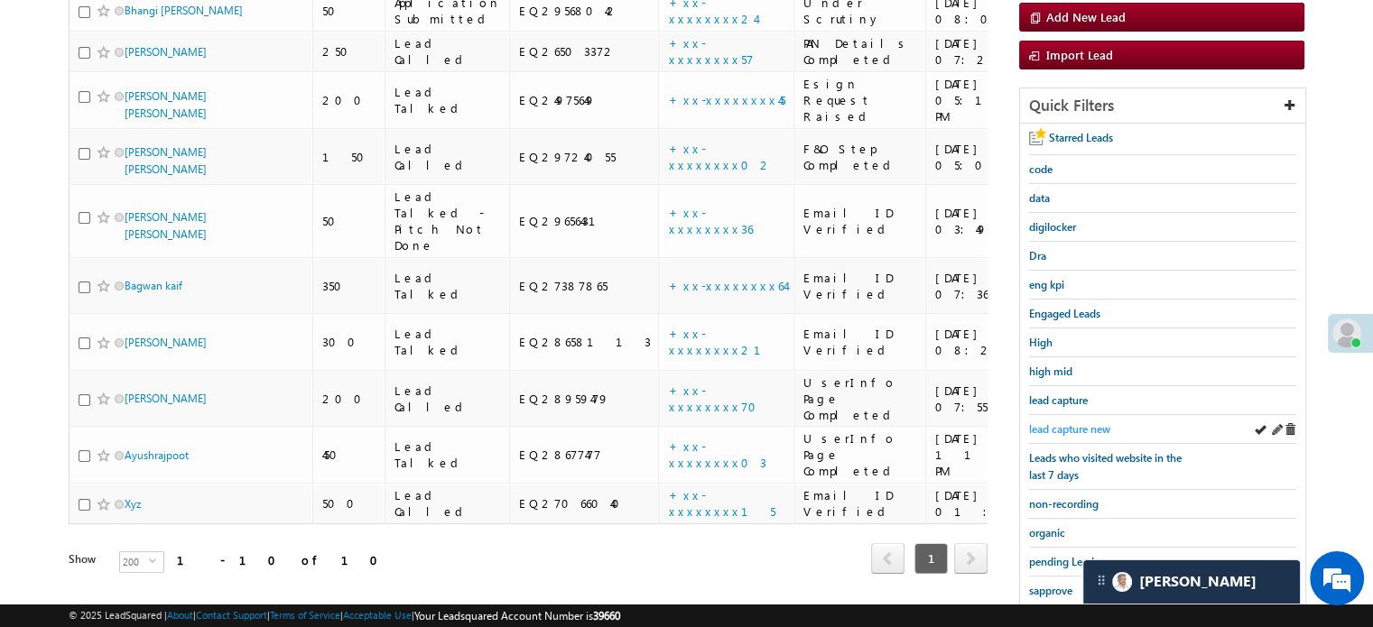
scroll to position [271, 0]
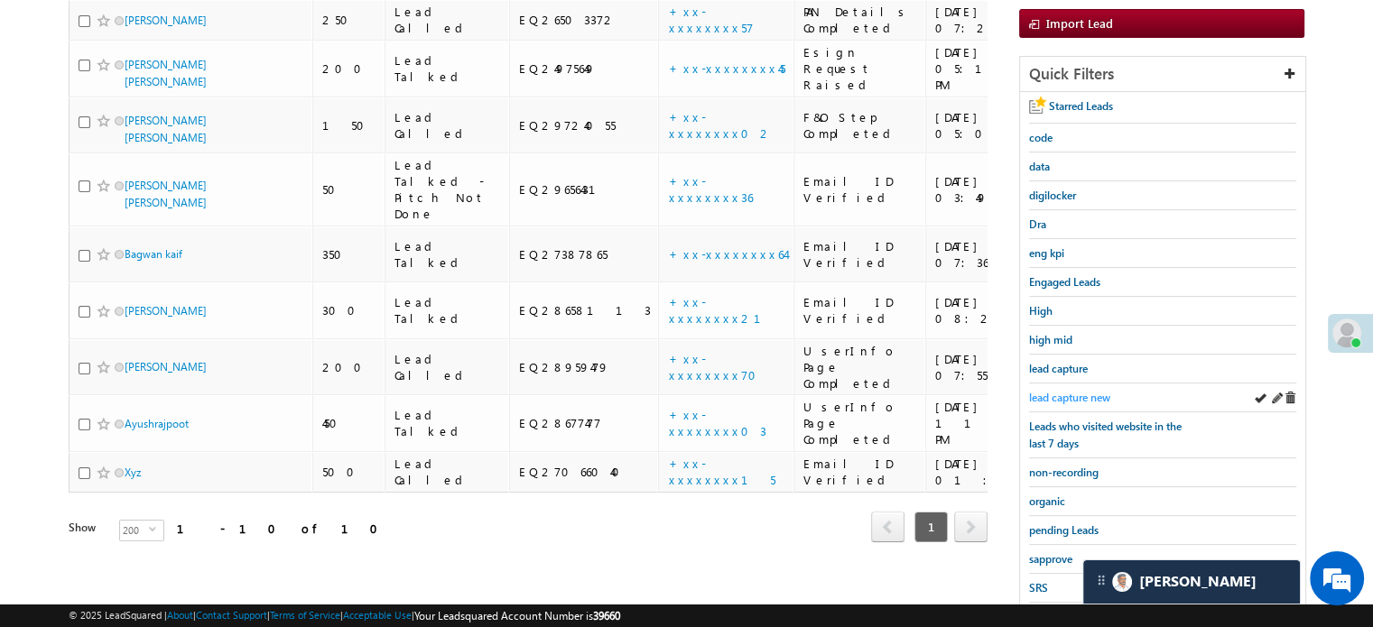
click at [1056, 400] on link "lead capture new" at bounding box center [1069, 397] width 81 height 17
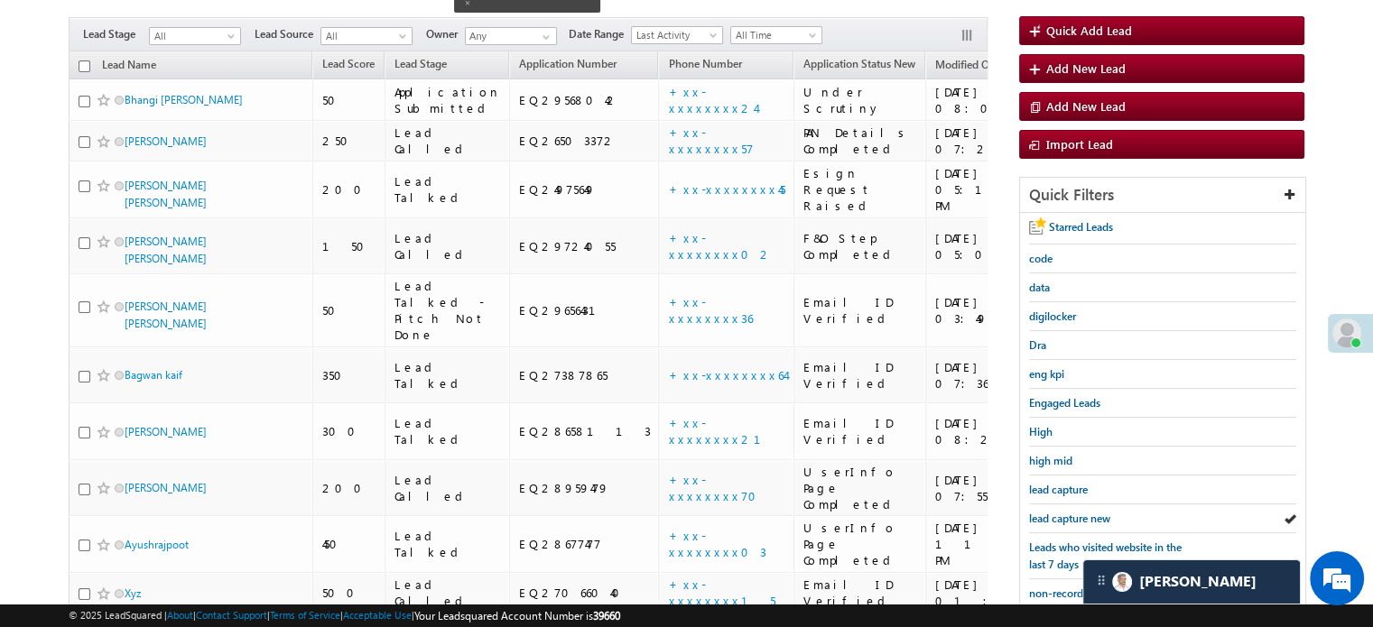
scroll to position [181, 0]
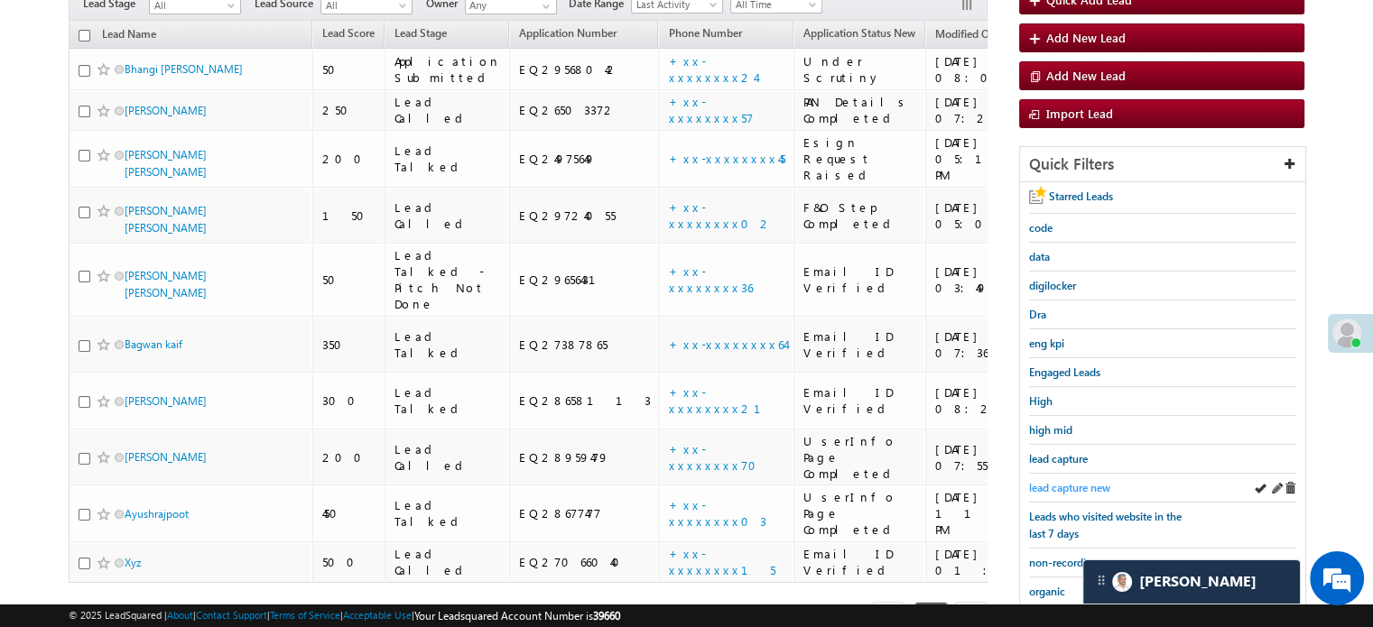
click at [1060, 481] on span "lead capture new" at bounding box center [1069, 488] width 81 height 14
click at [1048, 484] on span "lead capture new" at bounding box center [1069, 488] width 81 height 14
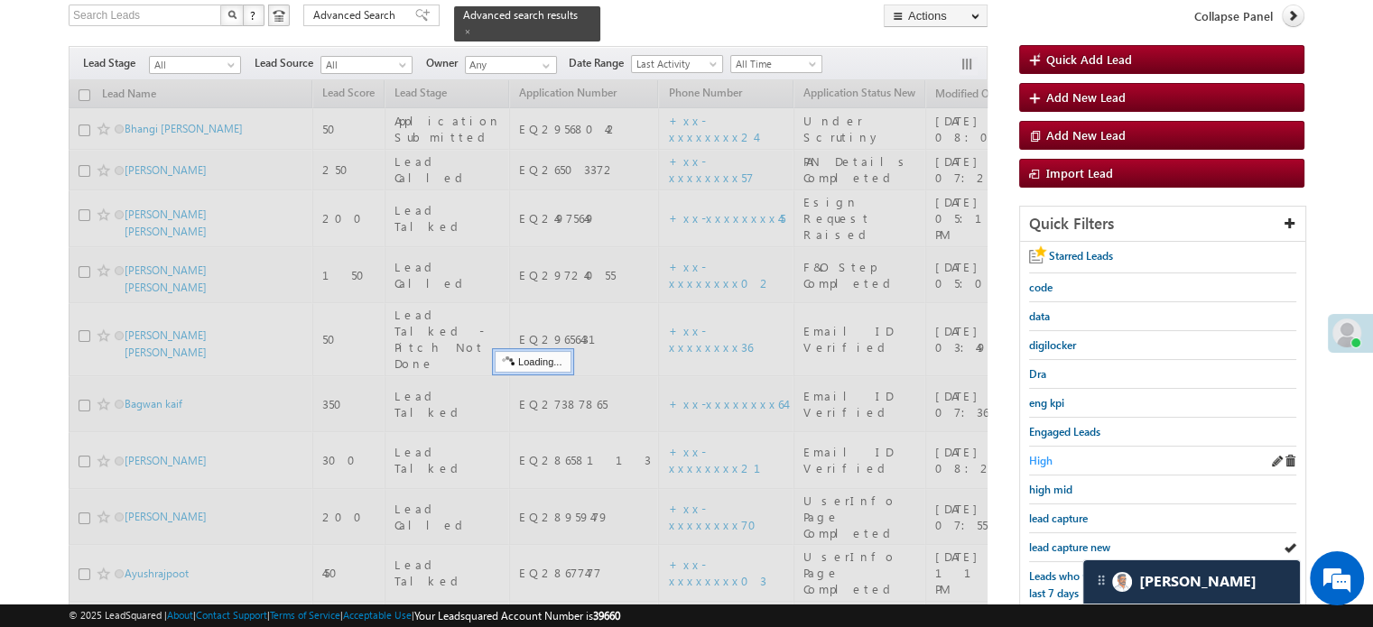
scroll to position [90, 0]
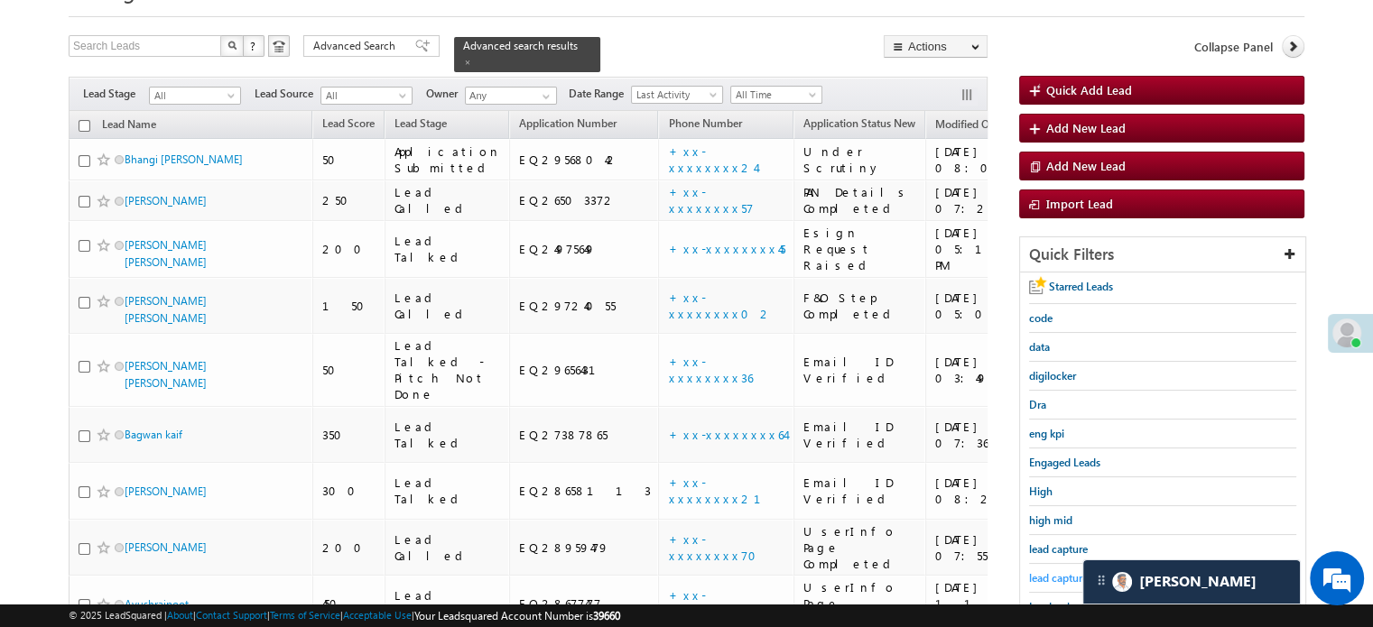
click at [1039, 571] on span "lead capture new" at bounding box center [1069, 578] width 81 height 14
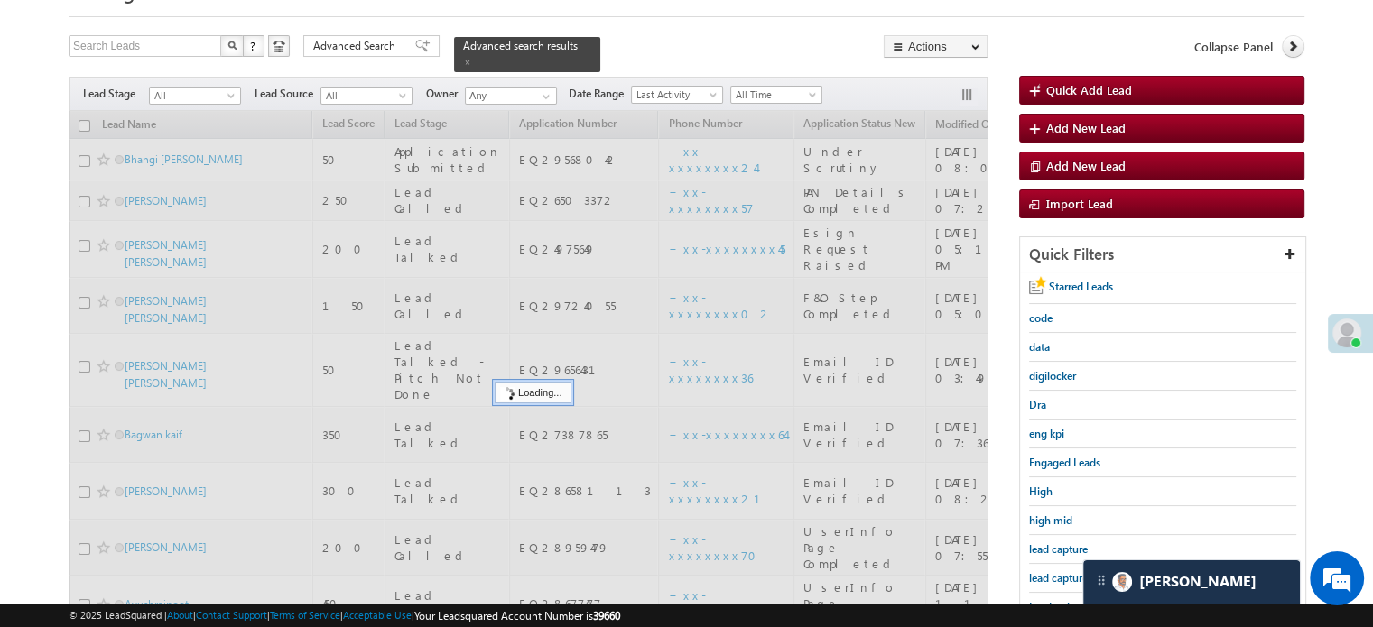
click at [1039, 571] on span "lead capture new" at bounding box center [1069, 578] width 81 height 14
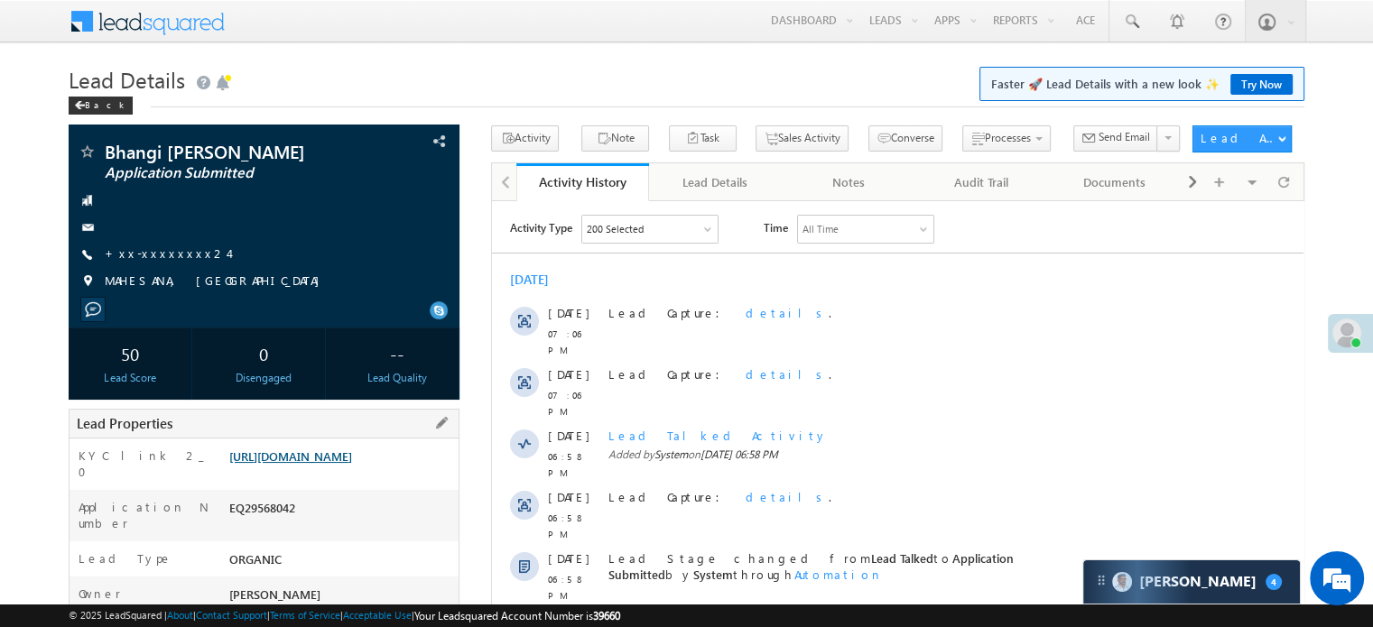
click at [352, 464] on link "[URL][DOMAIN_NAME]" at bounding box center [290, 456] width 123 height 15
